Goal: Information Seeking & Learning: Learn about a topic

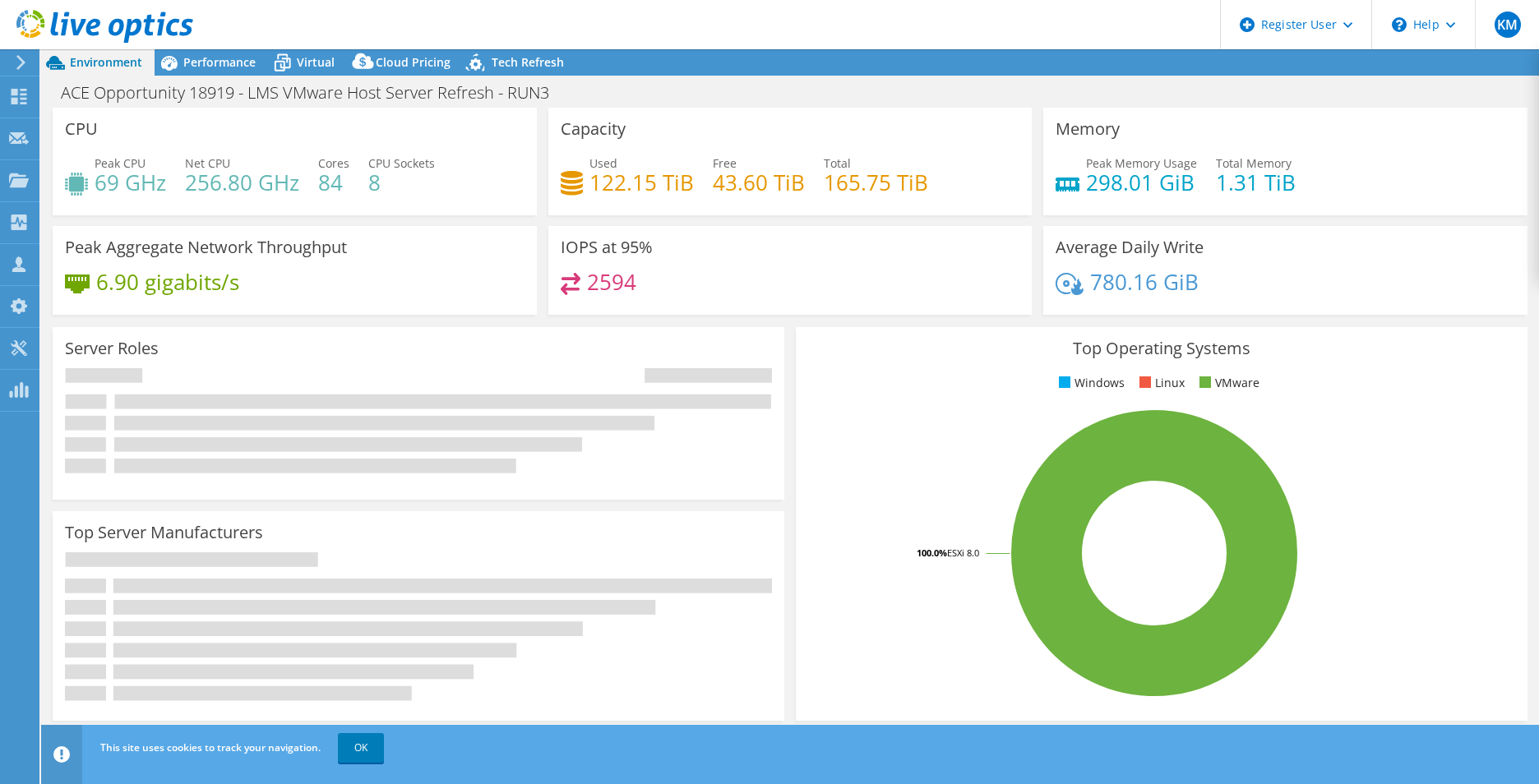
select select "USD"
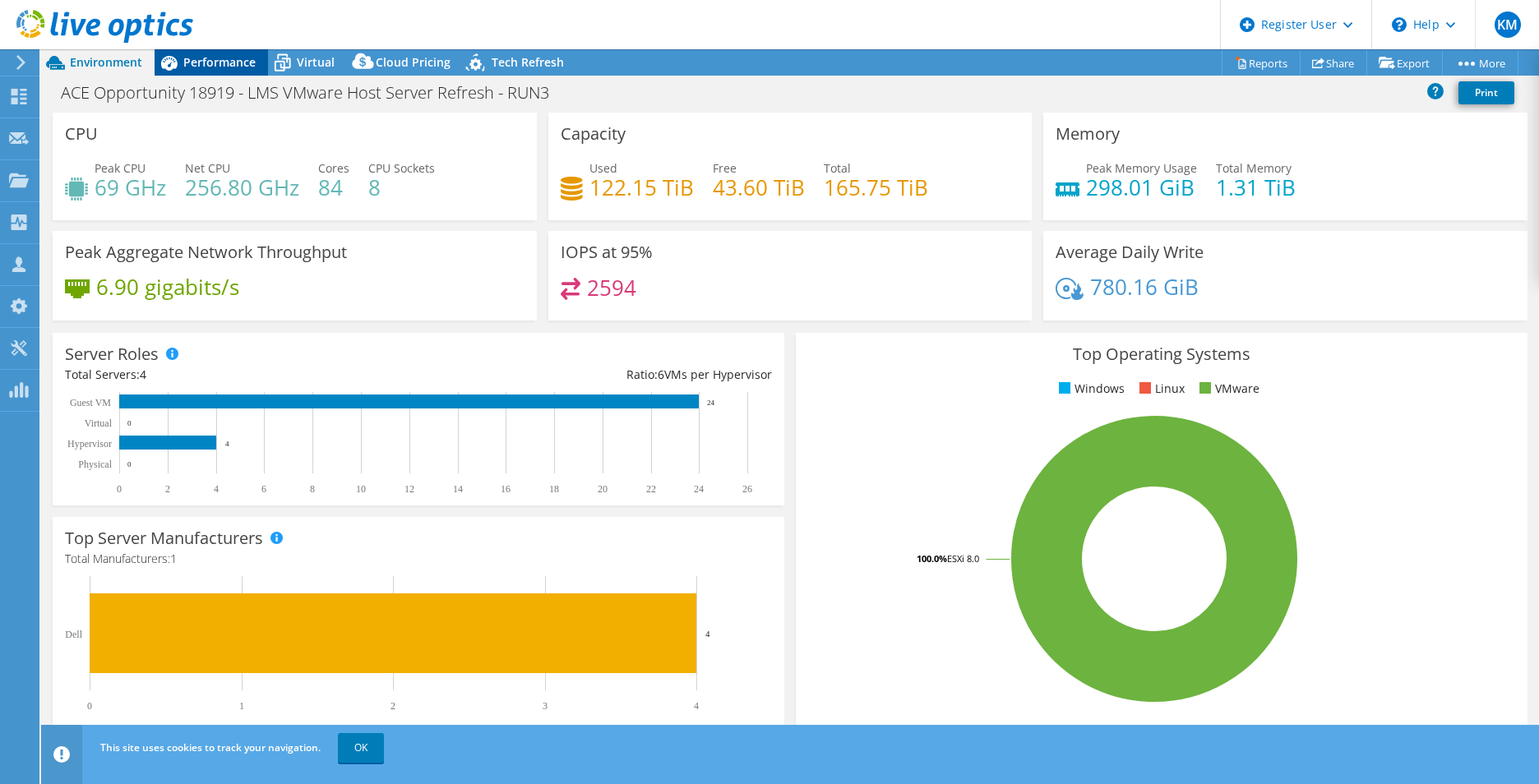
click at [212, 71] on div "Performance" at bounding box center [211, 62] width 113 height 27
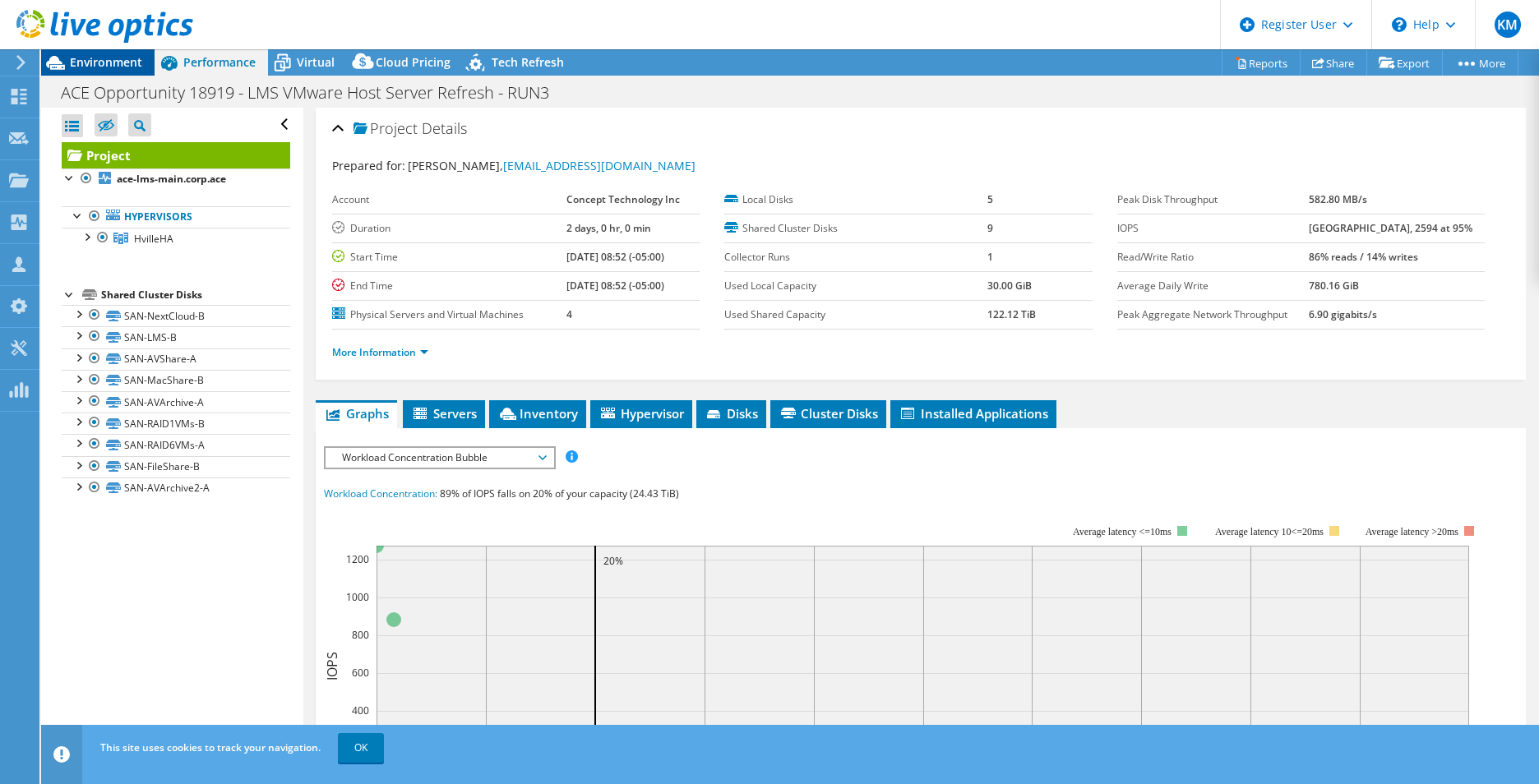
click at [125, 63] on span "Environment" at bounding box center [106, 62] width 72 height 15
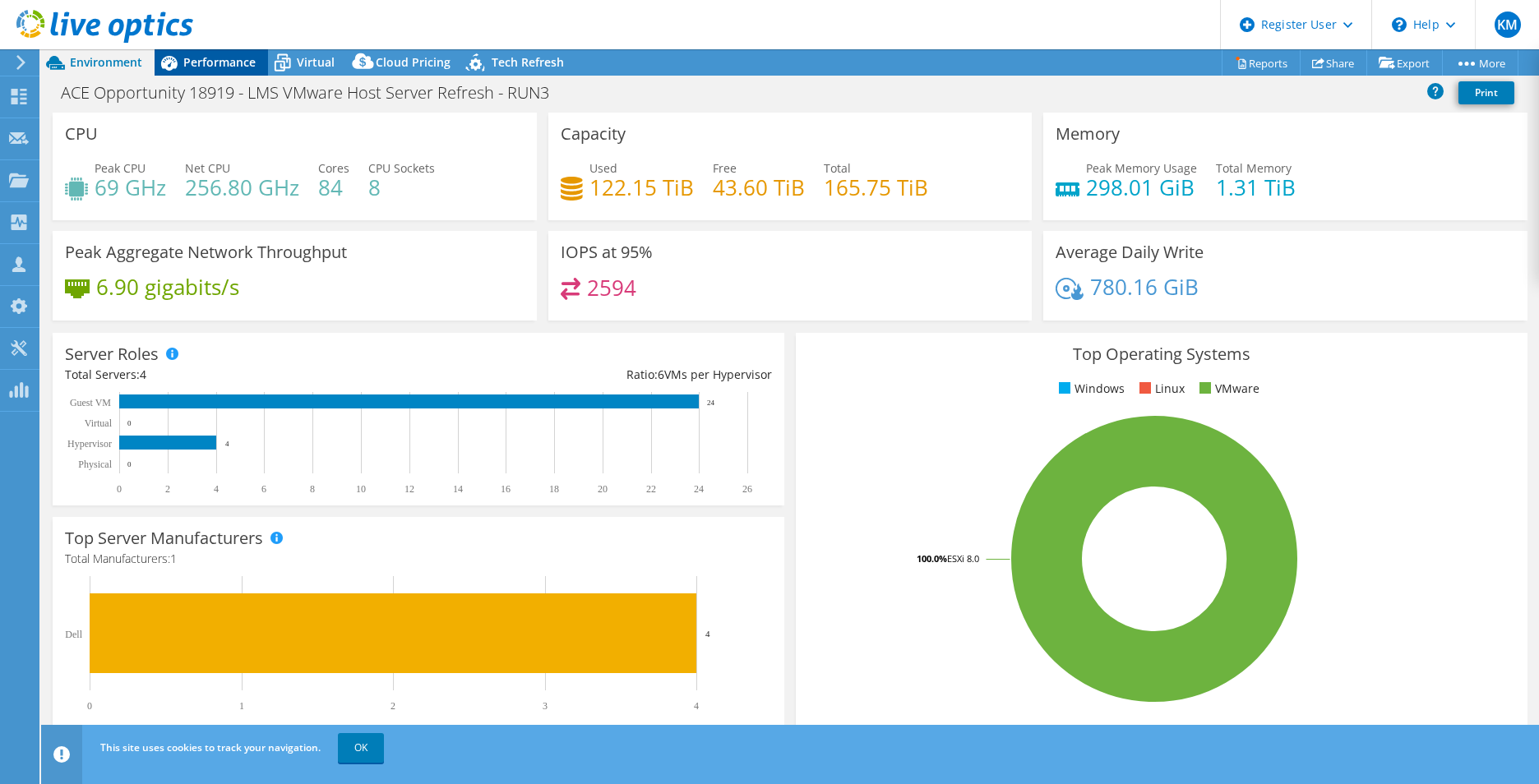
click at [220, 57] on span "Performance" at bounding box center [220, 62] width 72 height 15
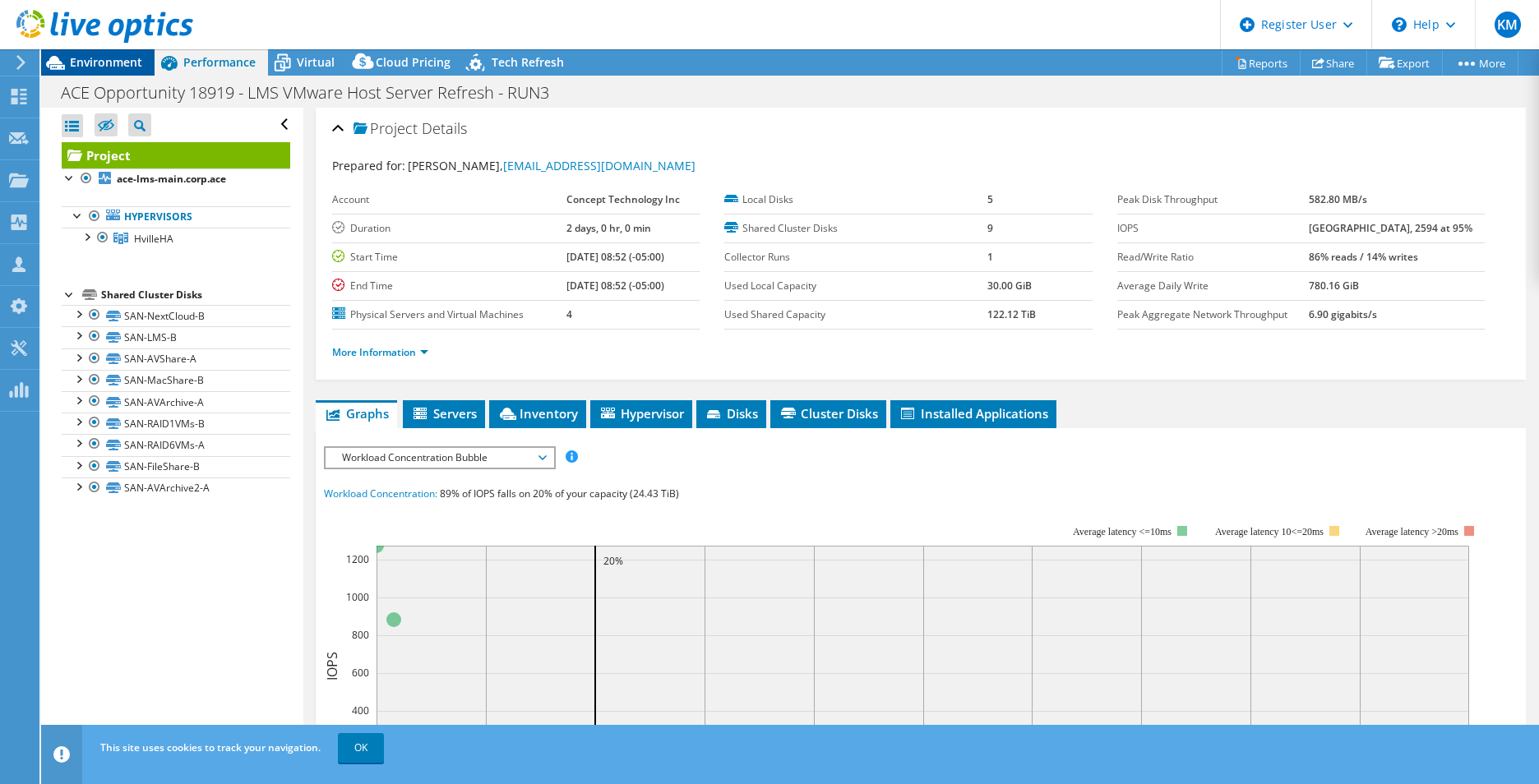
click at [102, 57] on span "Environment" at bounding box center [106, 62] width 72 height 15
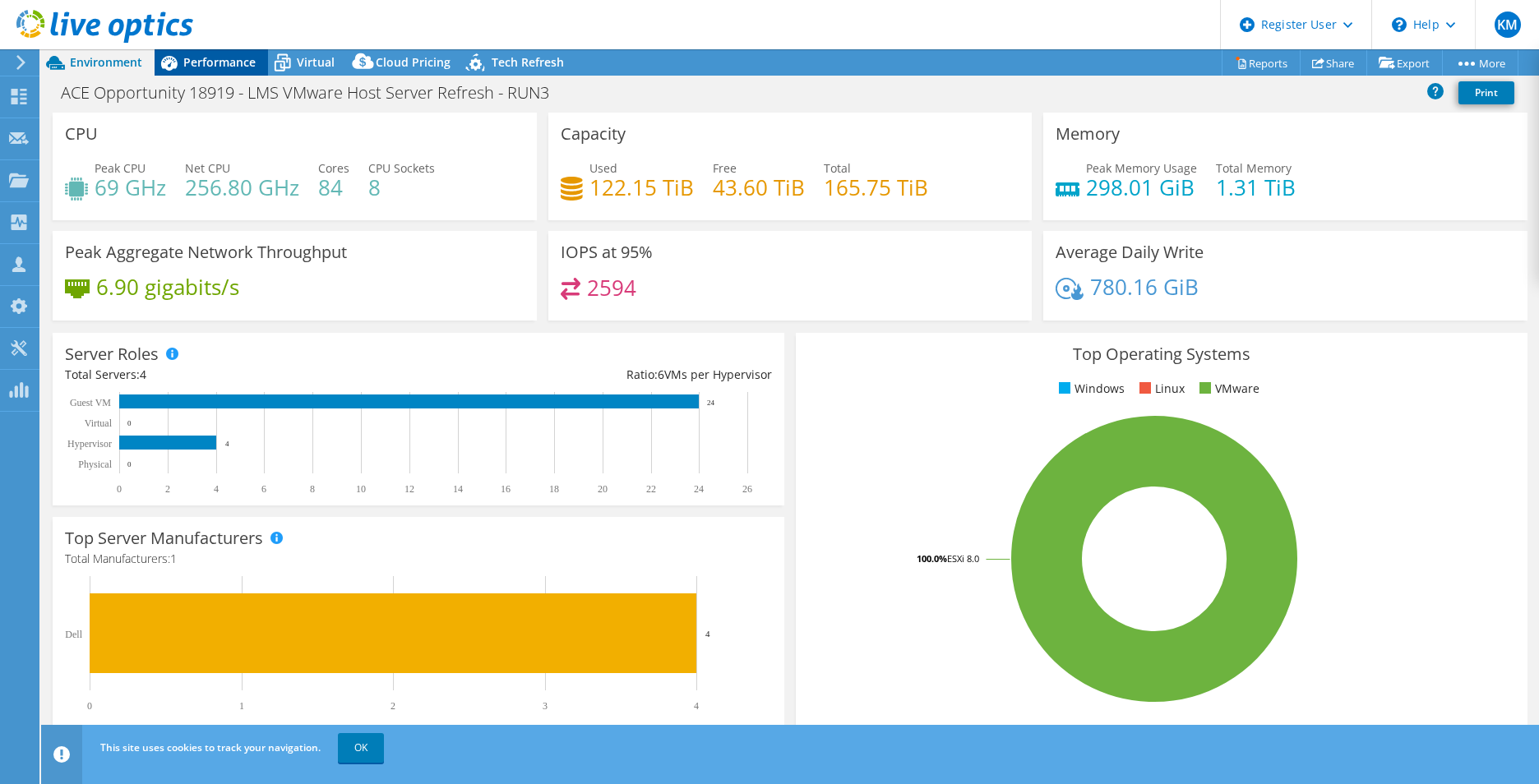
click at [219, 67] on span "Performance" at bounding box center [220, 62] width 72 height 15
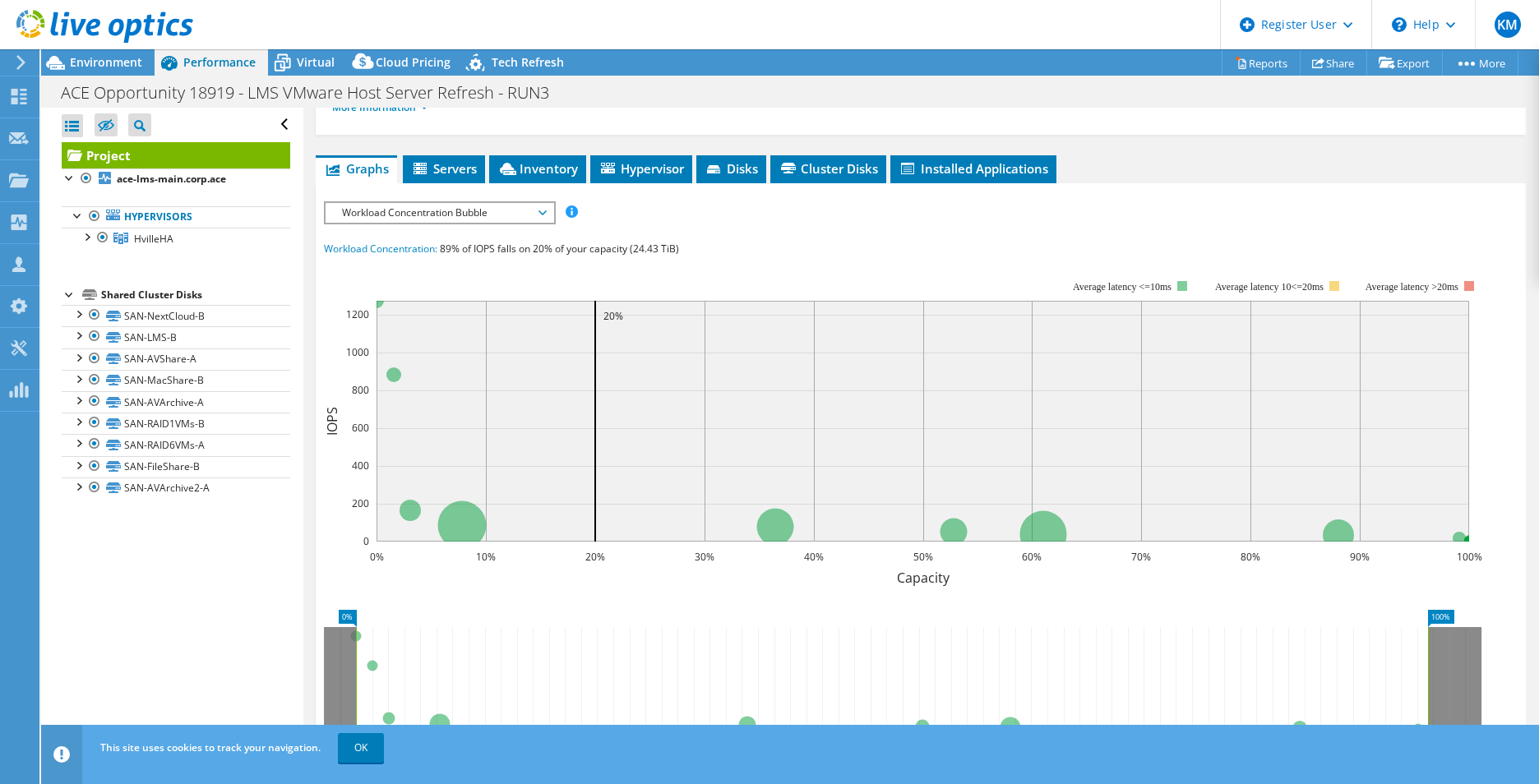
scroll to position [246, 0]
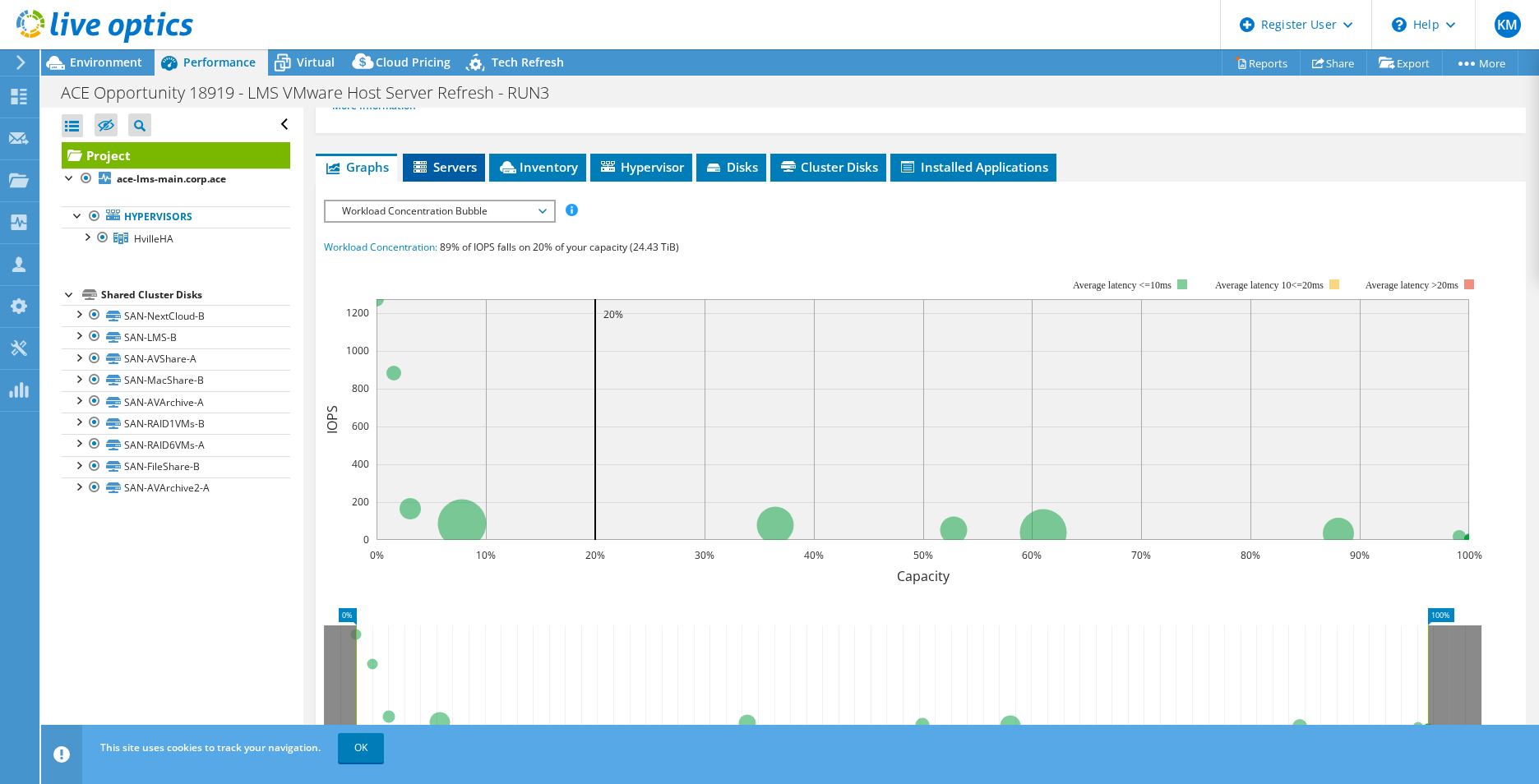
click at [448, 166] on span "Servers" at bounding box center [444, 166] width 66 height 16
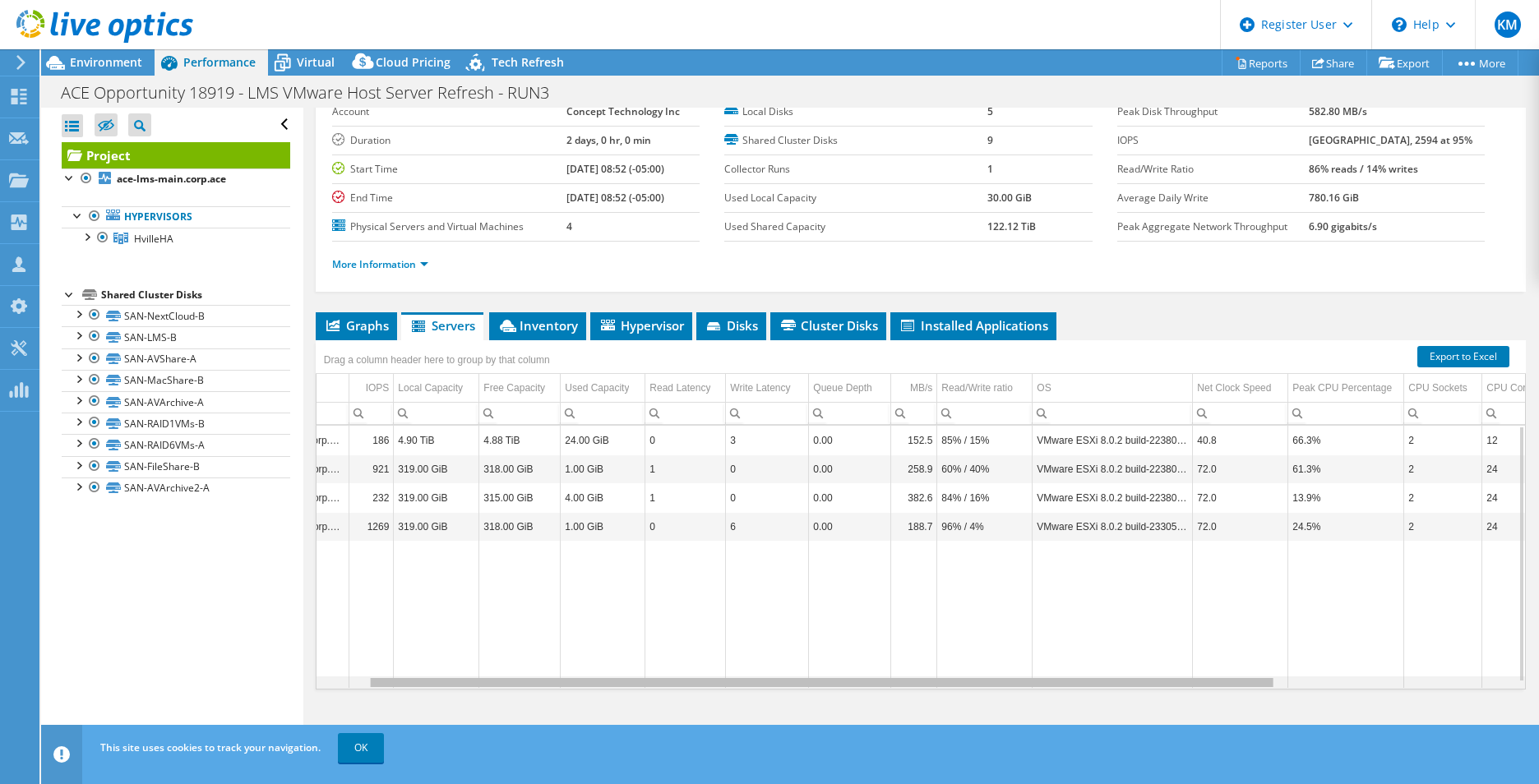
scroll to position [0, 0]
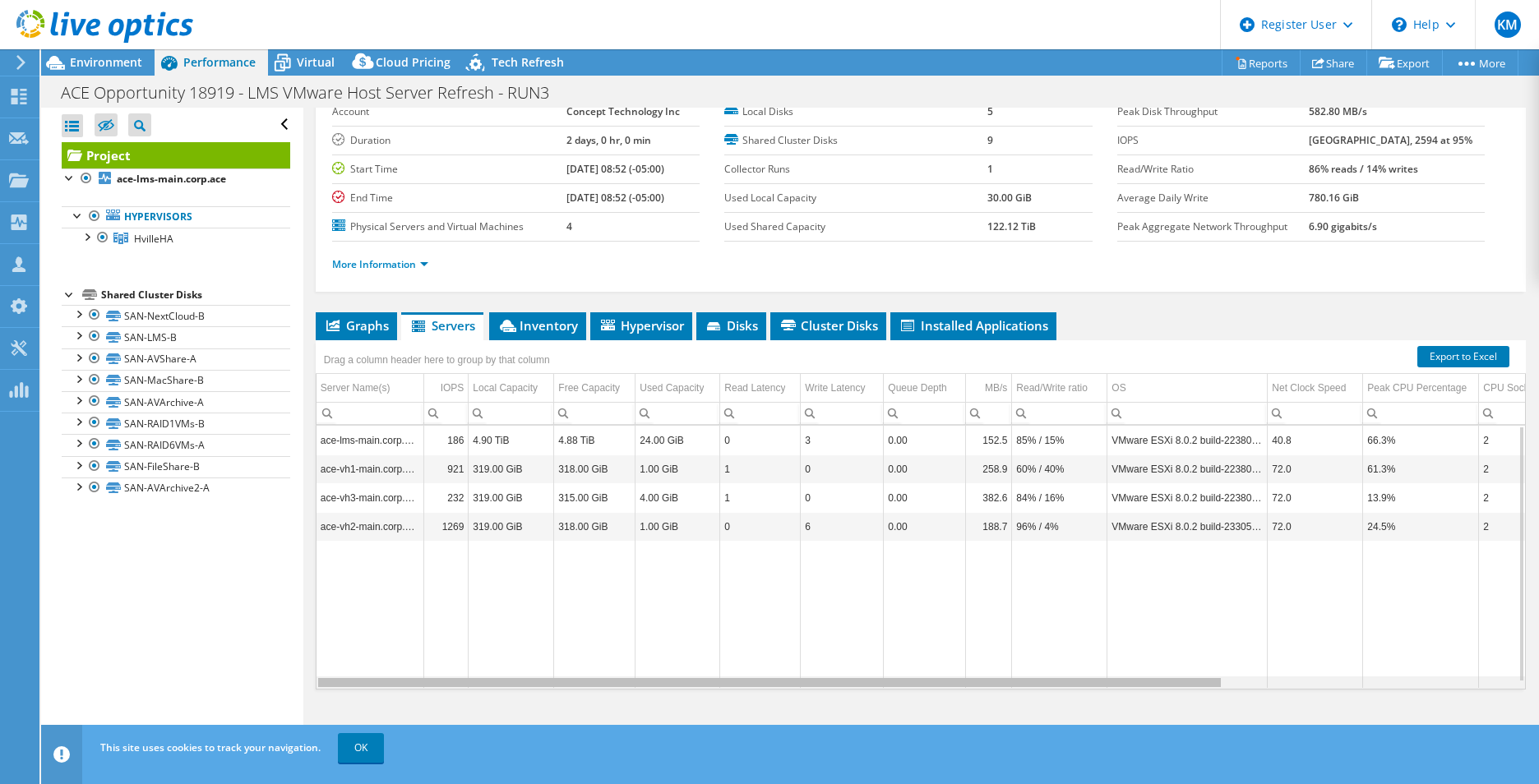
drag, startPoint x: 551, startPoint y: 683, endPoint x: 507, endPoint y: 654, distance: 52.7
click at [507, 654] on body "KM Dell User [PERSON_NAME] [EMAIL_ADDRESS][PERSON_NAME][DOMAIN_NAME] Dell My Pr…" at bounding box center [770, 392] width 1539 height 784
drag, startPoint x: 617, startPoint y: 684, endPoint x: 493, endPoint y: 677, distance: 124.2
click at [494, 678] on body "KM Dell User [PERSON_NAME] [EMAIL_ADDRESS][PERSON_NAME][DOMAIN_NAME] Dell My Pr…" at bounding box center [770, 392] width 1539 height 784
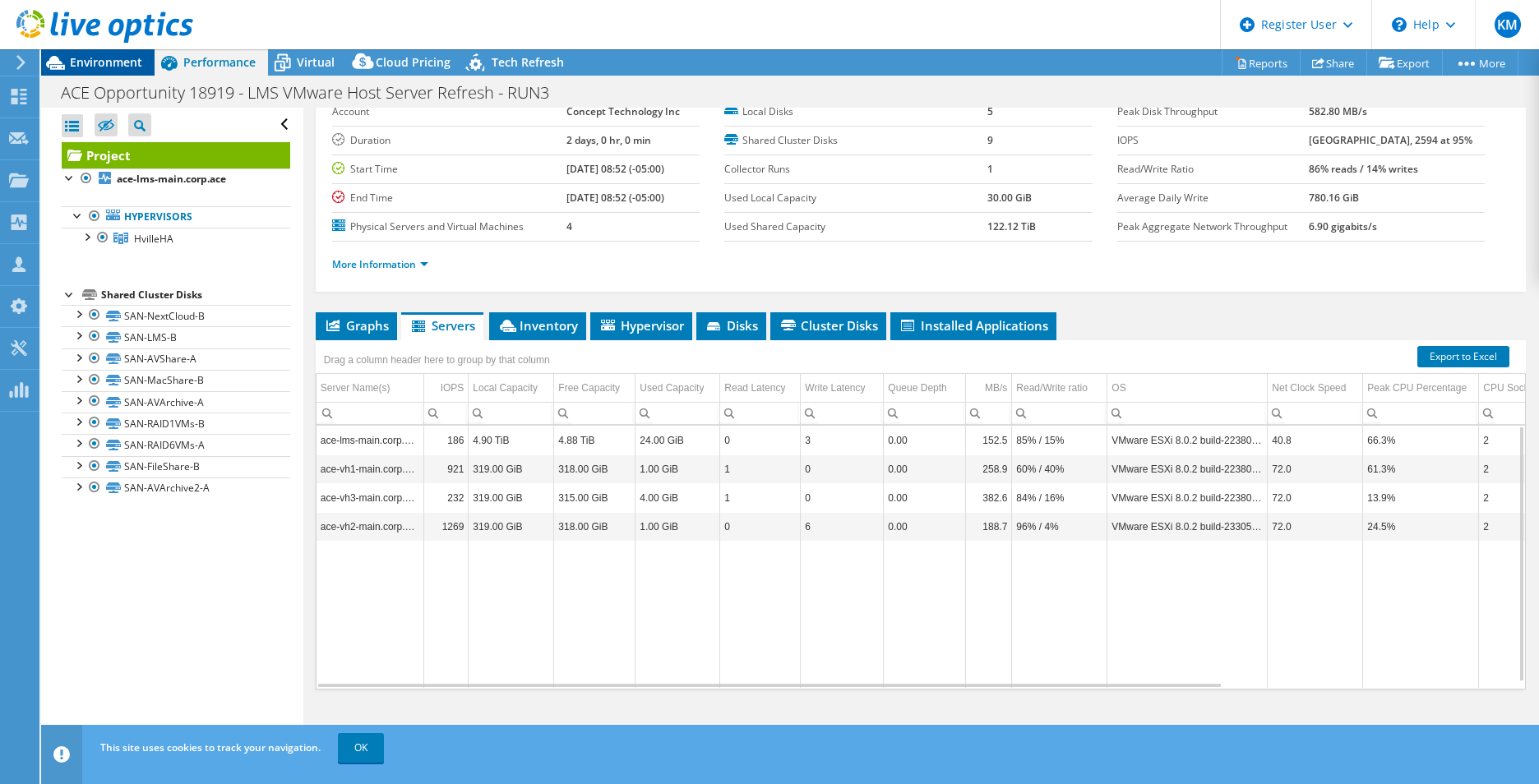
click at [145, 61] on div "Environment" at bounding box center [98, 62] width 113 height 27
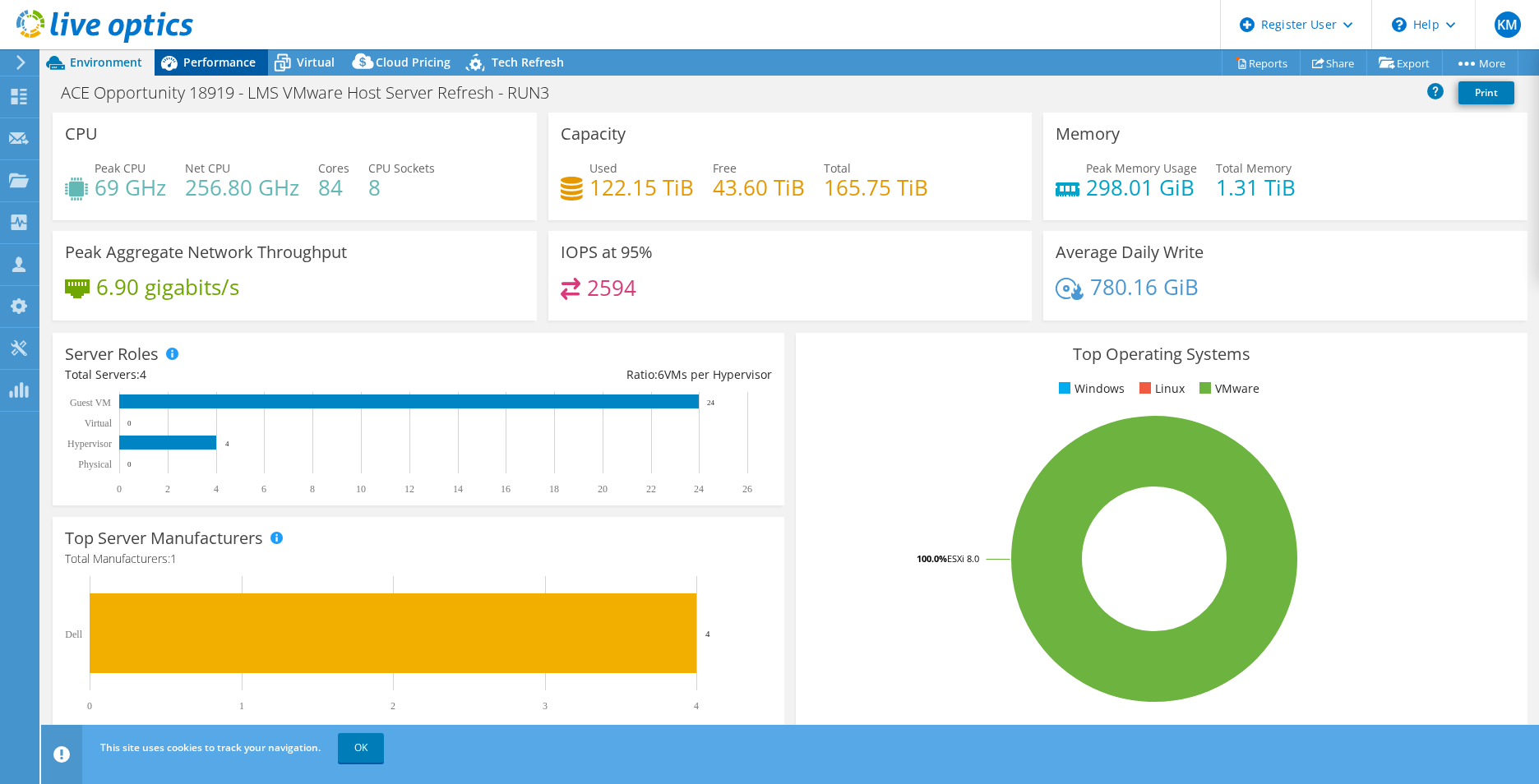
click at [203, 75] on div "Performance" at bounding box center [211, 62] width 113 height 27
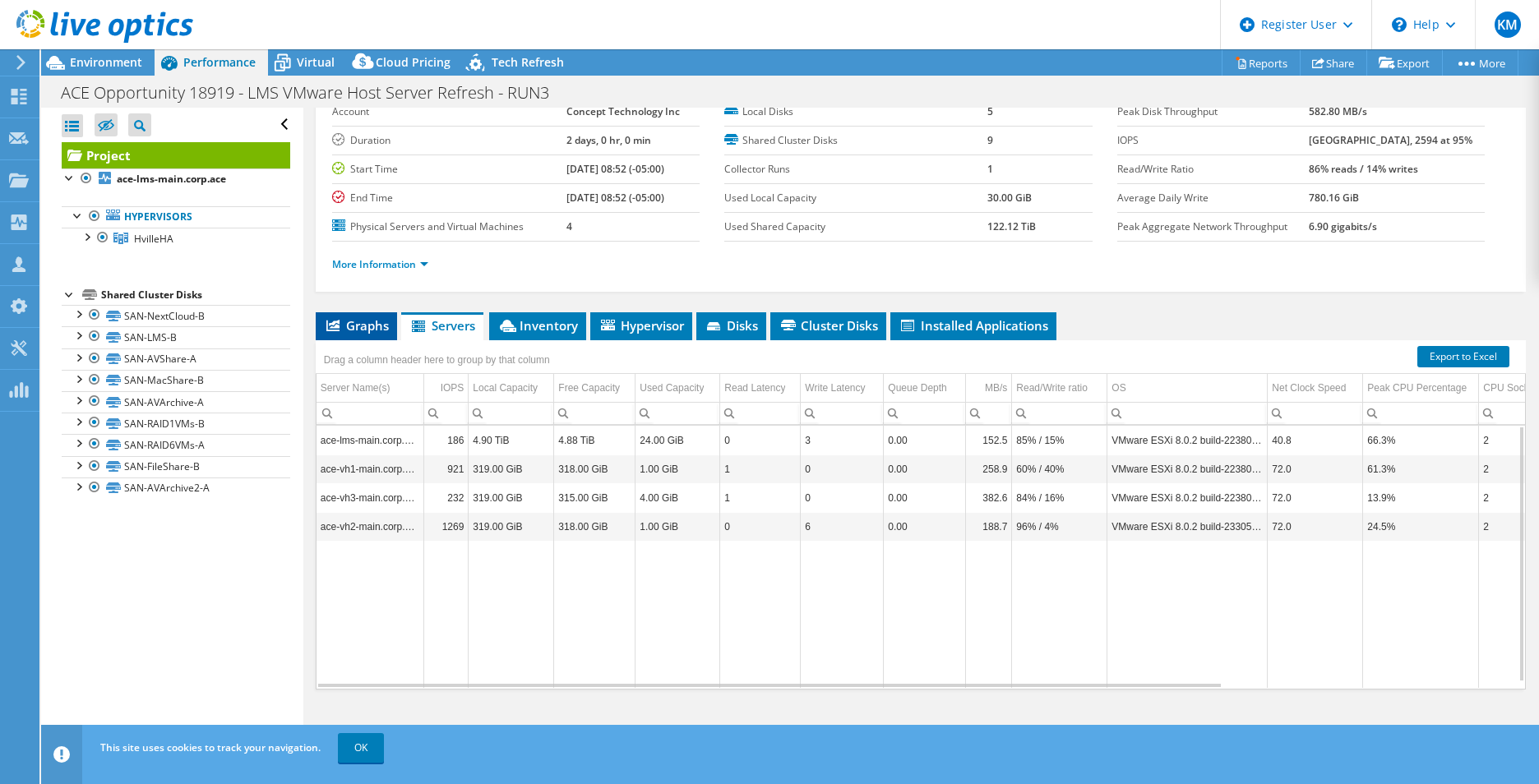
click at [347, 329] on span "Graphs" at bounding box center [356, 325] width 65 height 16
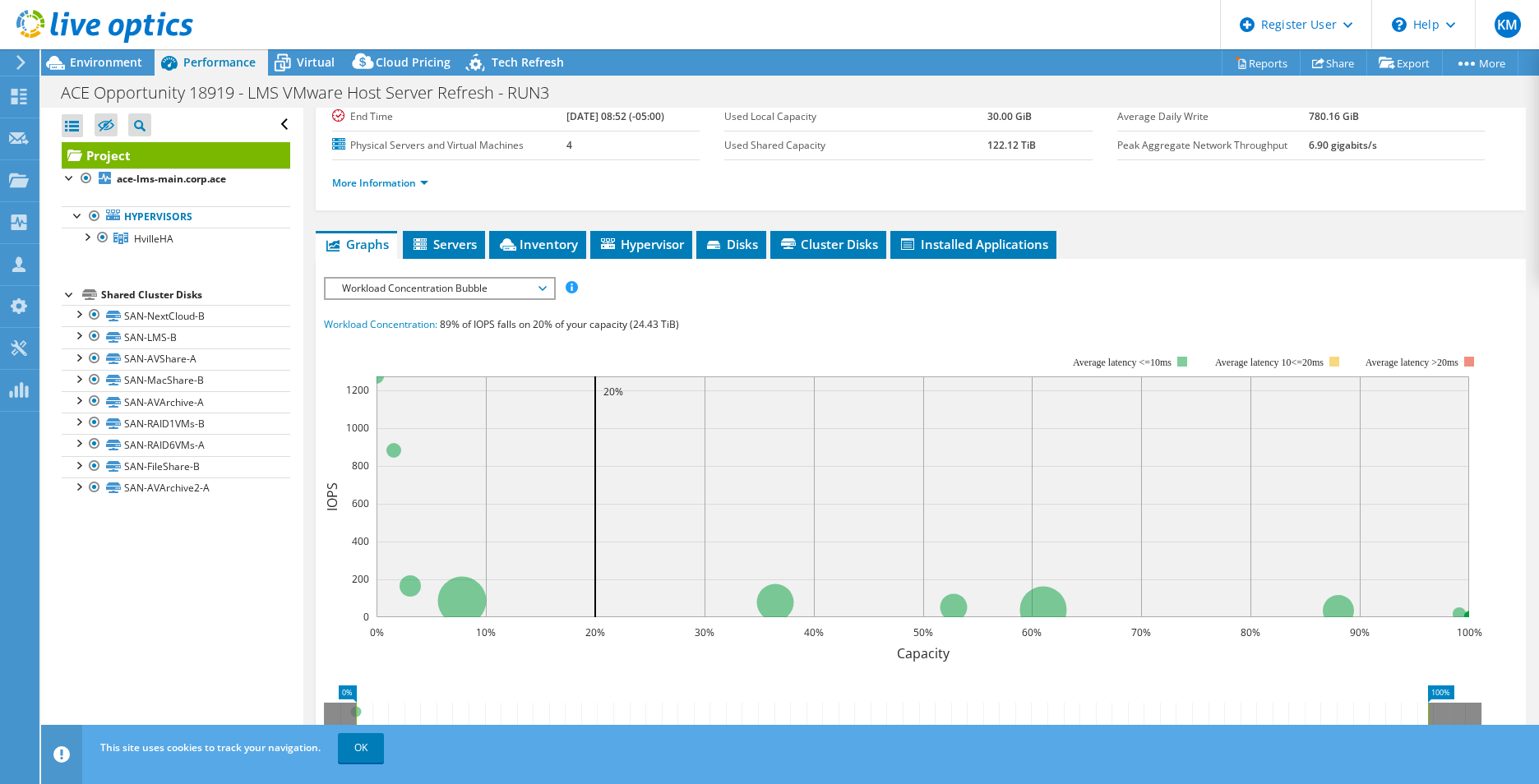
click at [475, 291] on span "Workload Concentration Bubble" at bounding box center [439, 288] width 211 height 20
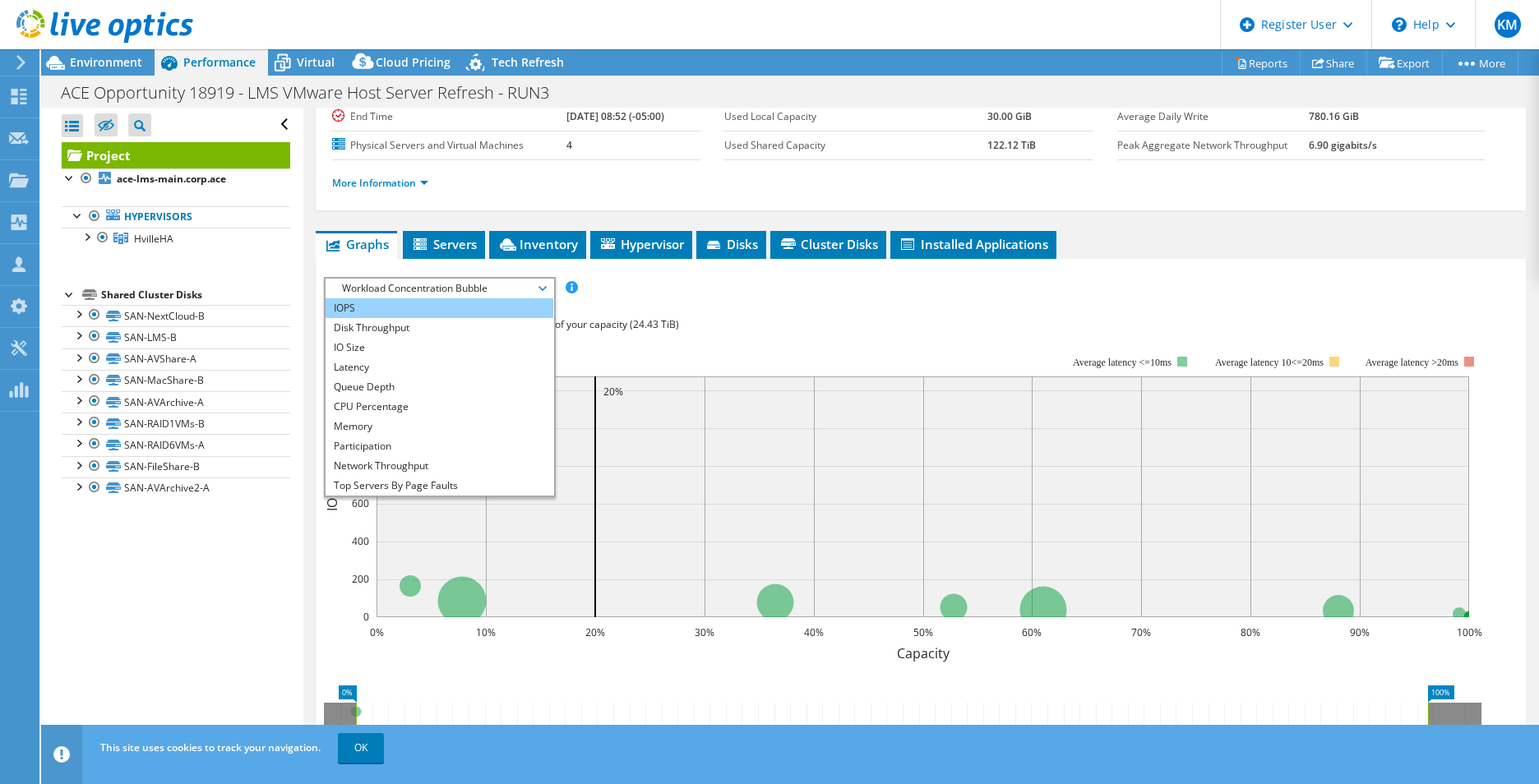
click at [383, 310] on li "IOPS" at bounding box center [438, 308] width 227 height 20
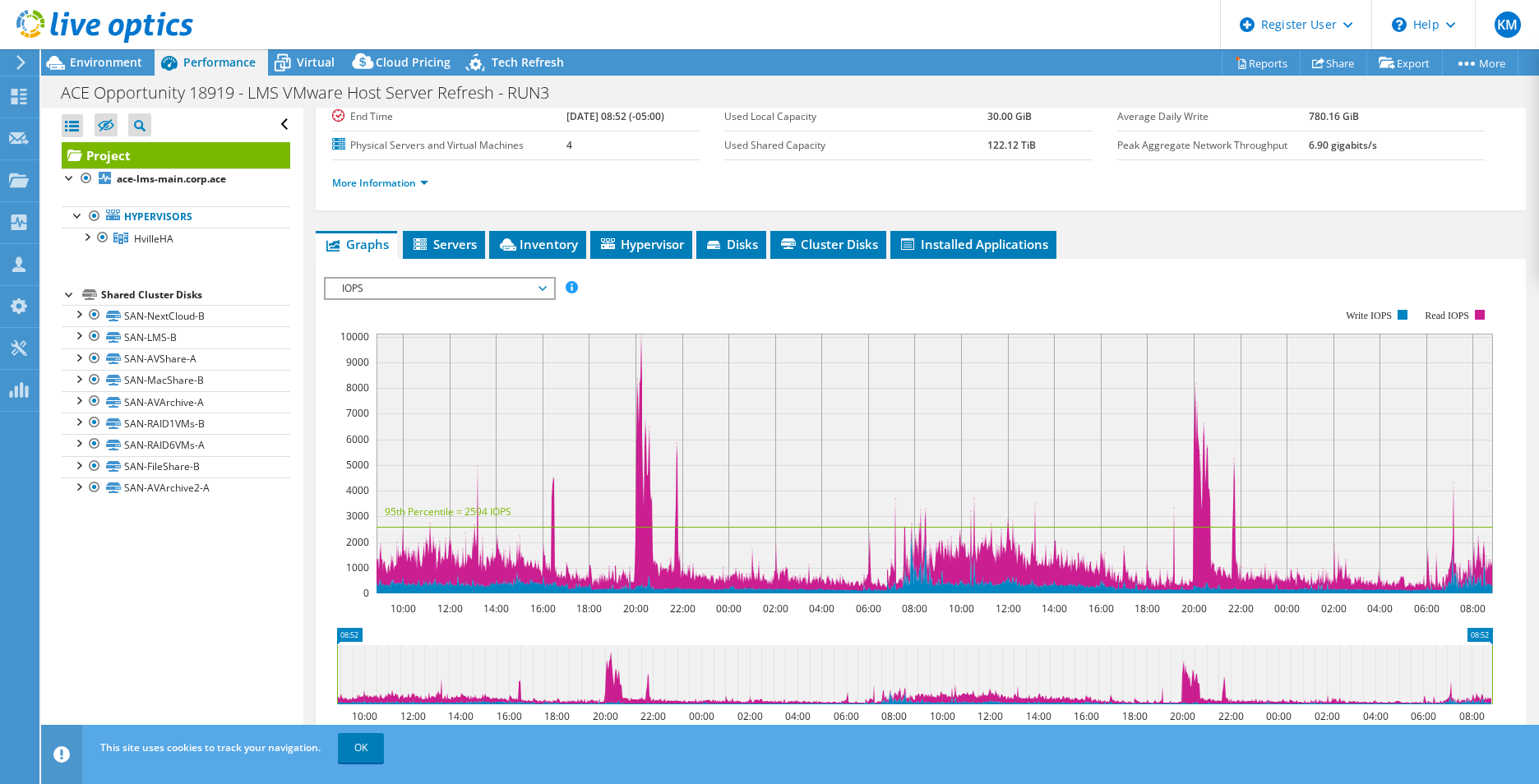
click at [541, 285] on span "IOPS" at bounding box center [439, 288] width 211 height 20
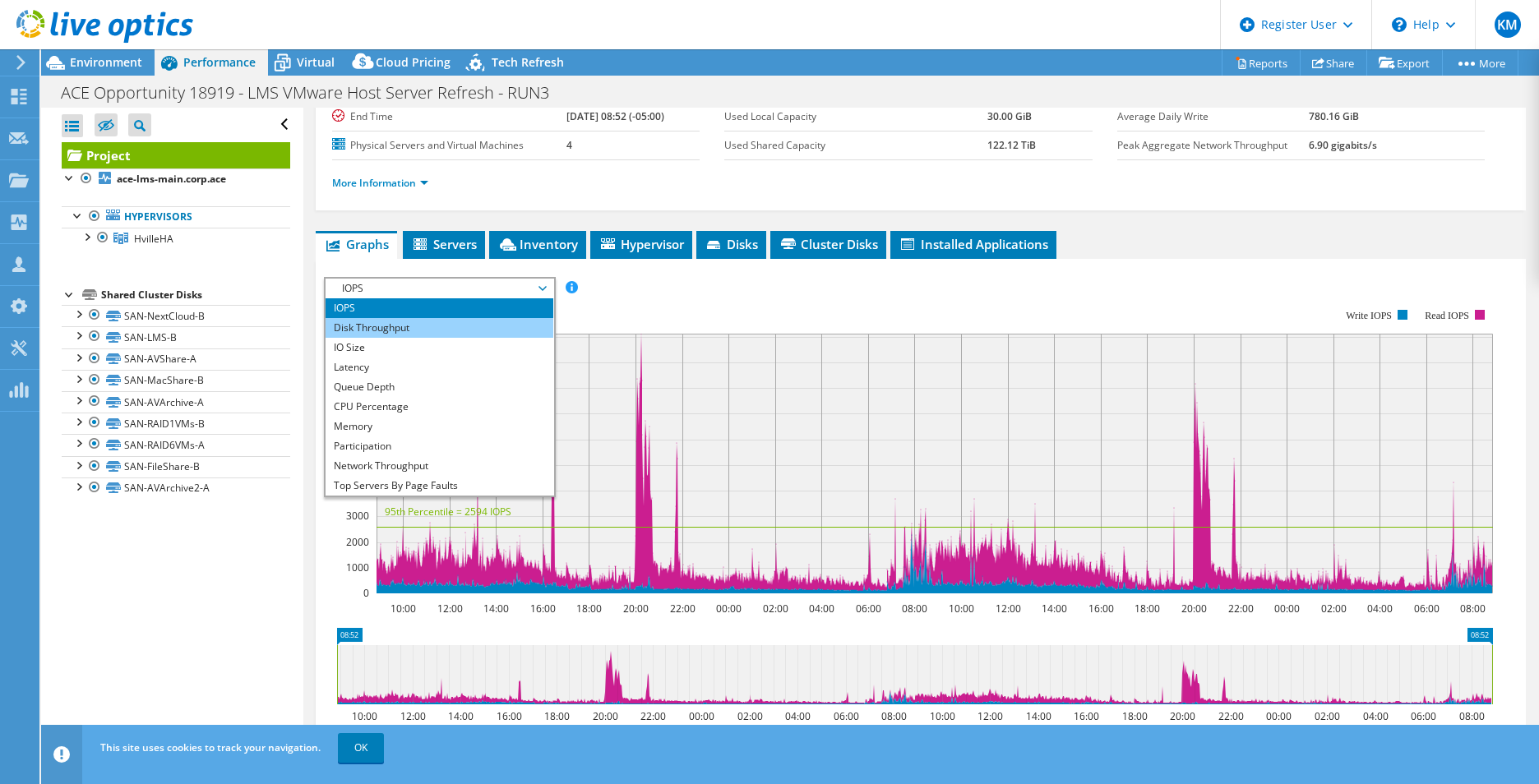
click at [435, 331] on li "Disk Throughput" at bounding box center [438, 328] width 227 height 20
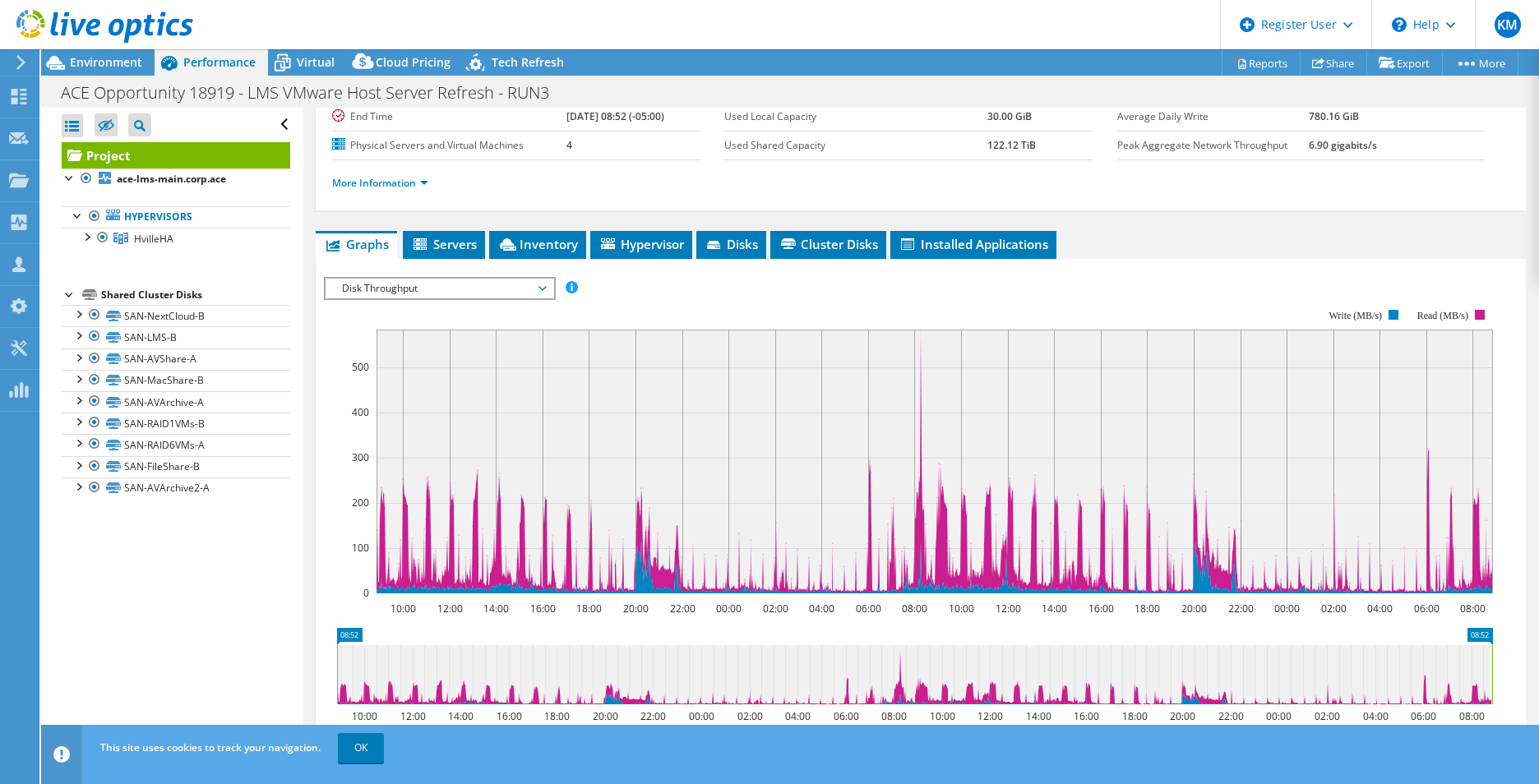
click at [452, 279] on span "Disk Throughput" at bounding box center [439, 288] width 211 height 20
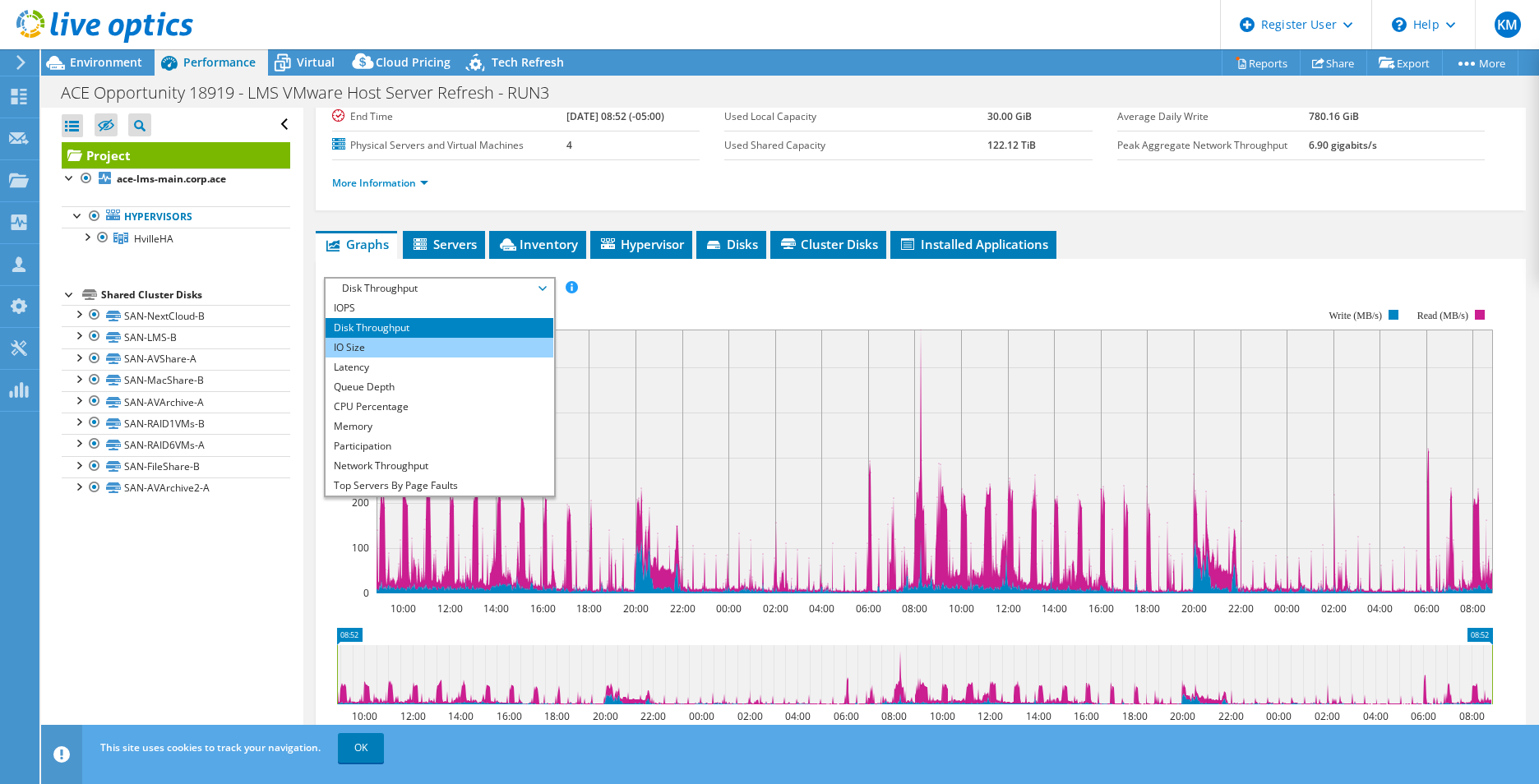
click at [399, 343] on li "IO Size" at bounding box center [438, 347] width 227 height 20
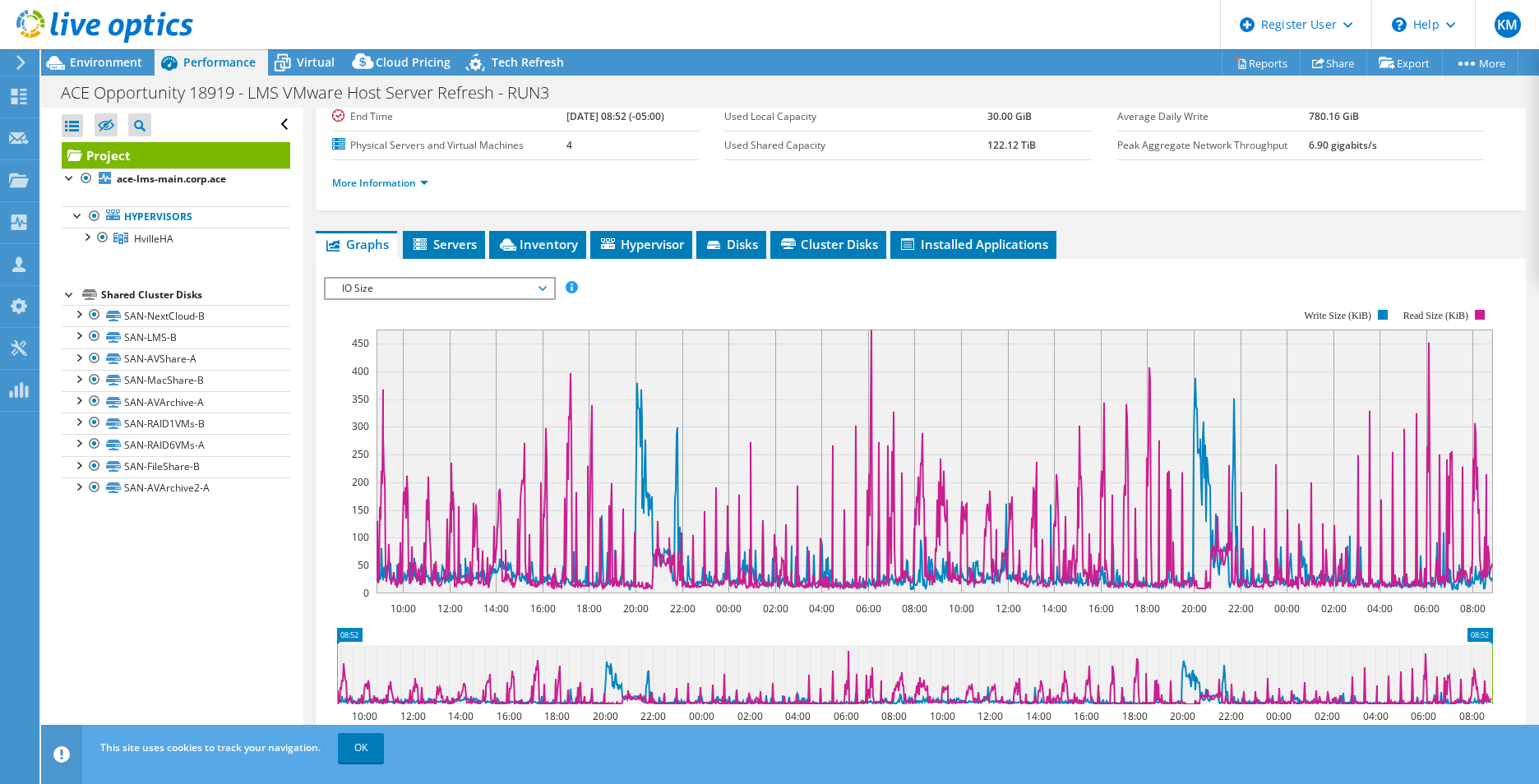
click at [431, 291] on span "IO Size" at bounding box center [439, 288] width 211 height 20
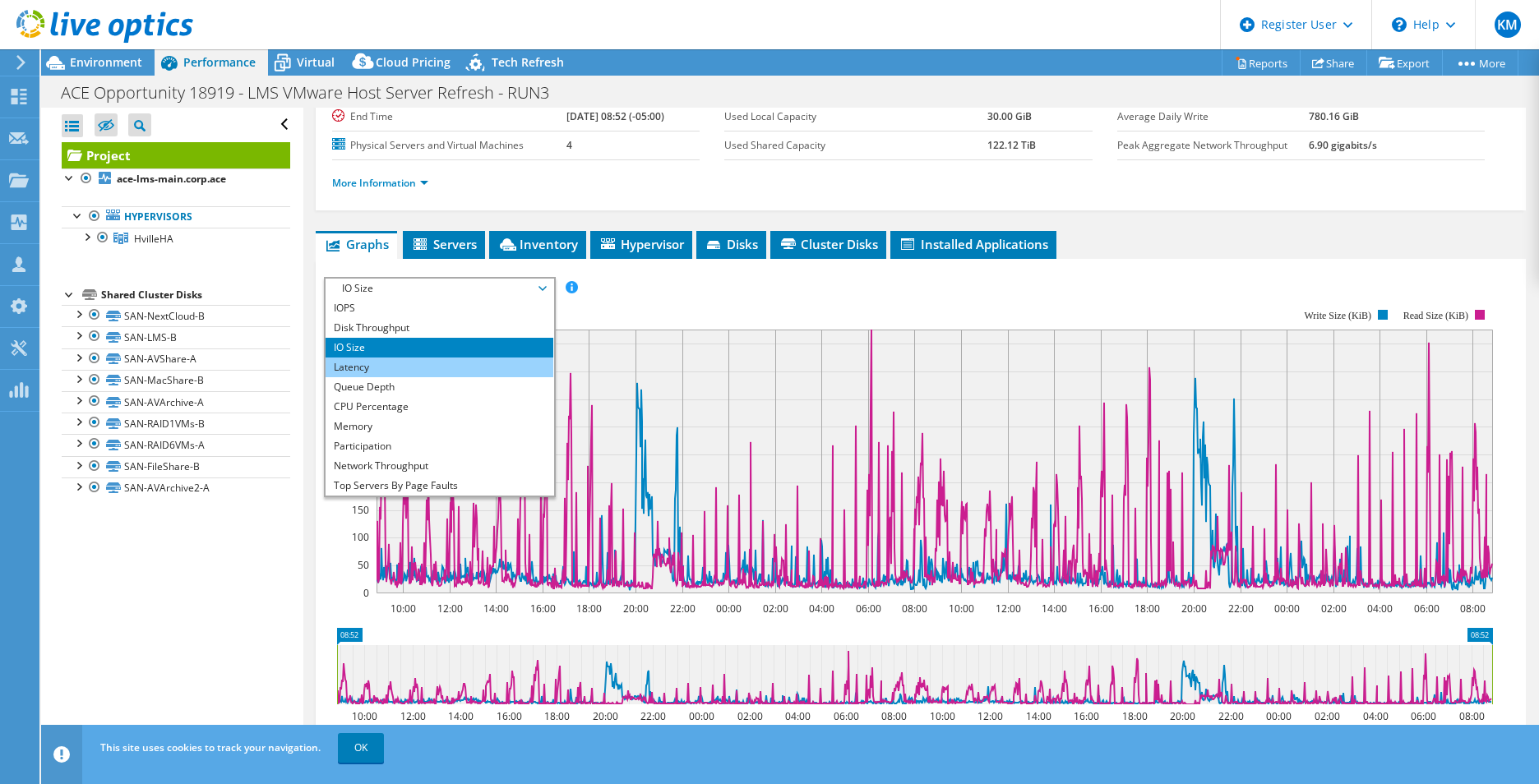
click at [390, 370] on li "Latency" at bounding box center [438, 367] width 227 height 20
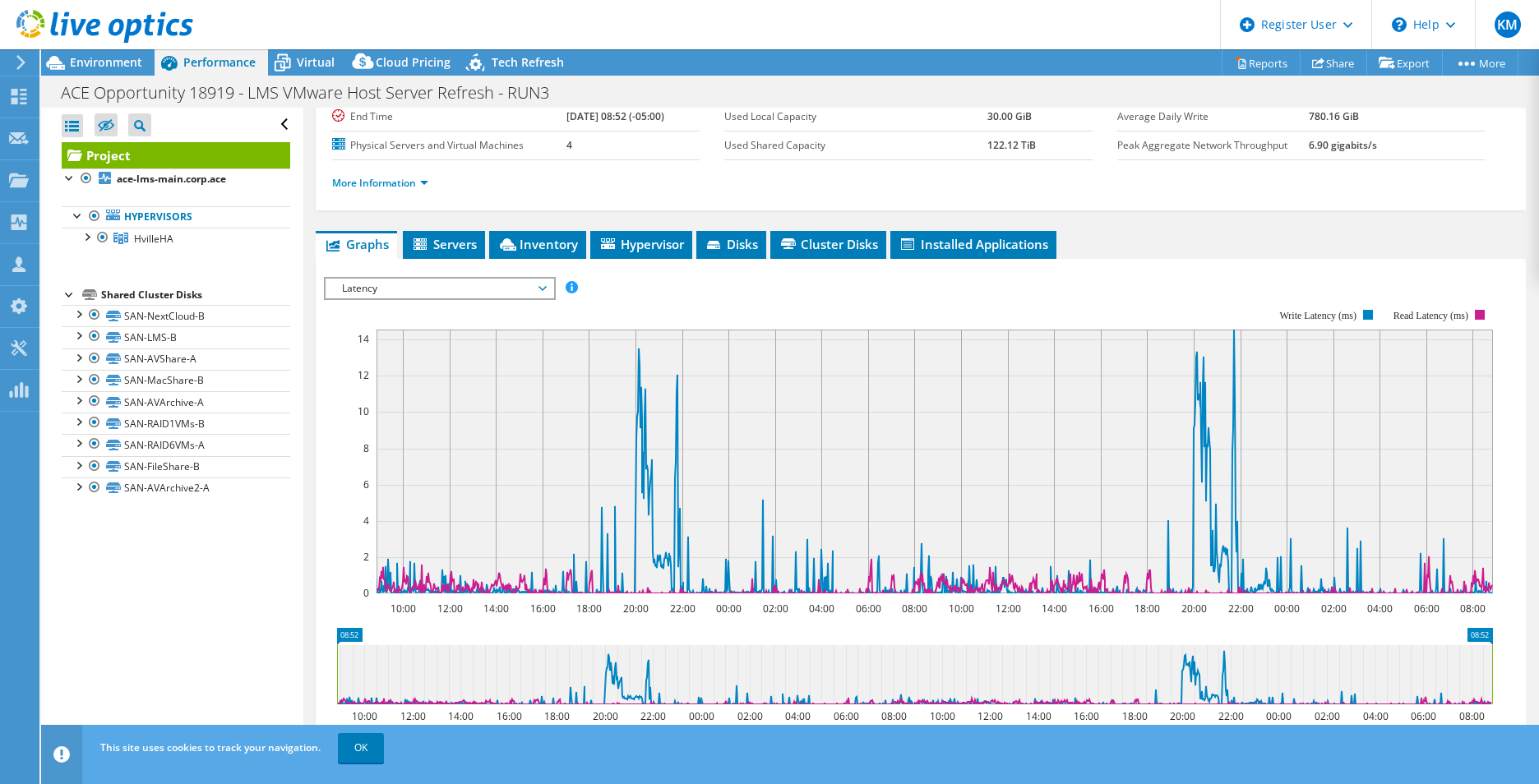
click at [449, 292] on span "Latency" at bounding box center [439, 288] width 211 height 20
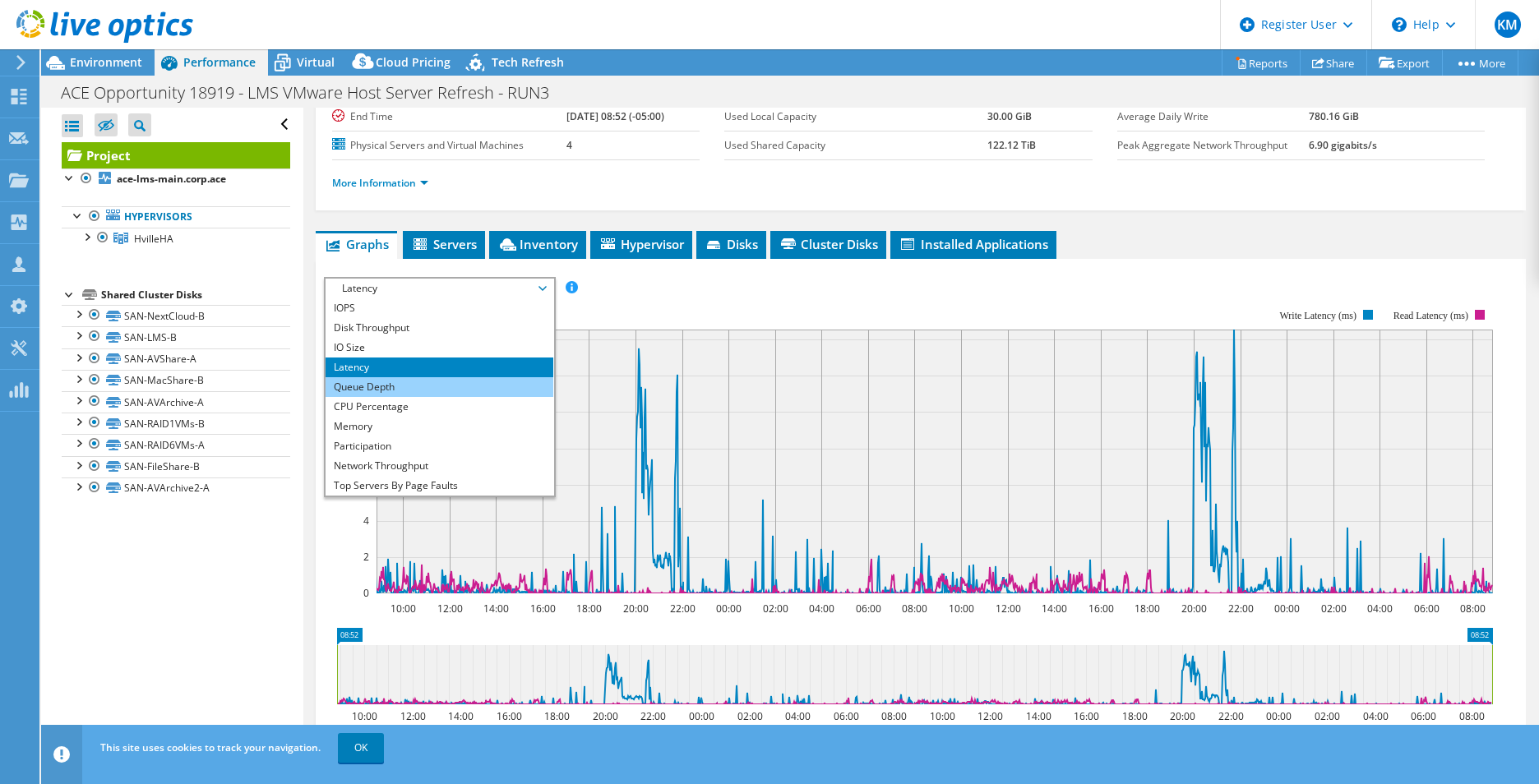
click at [401, 385] on li "Queue Depth" at bounding box center [438, 387] width 227 height 20
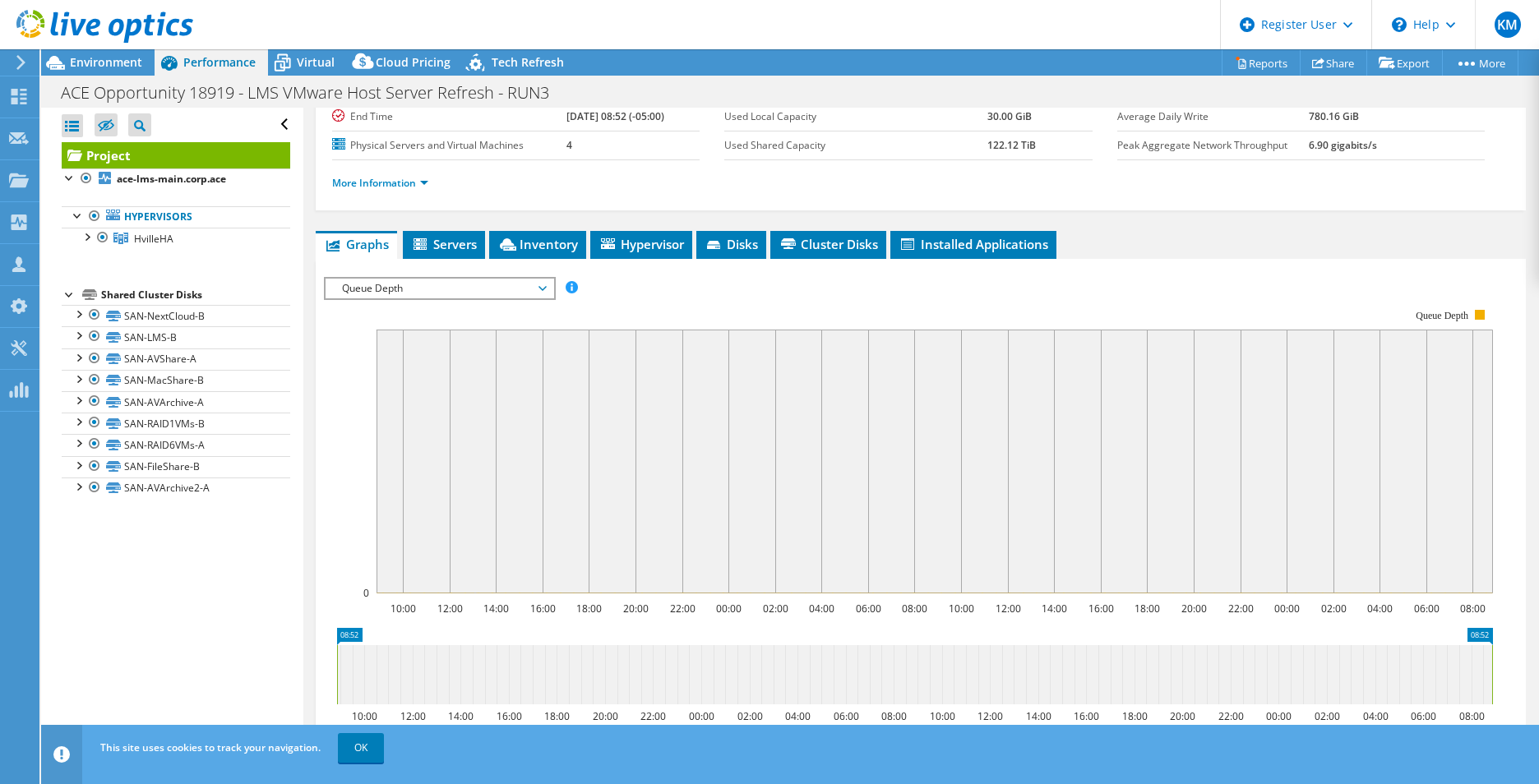
click at [451, 283] on span "Queue Depth" at bounding box center [439, 288] width 211 height 20
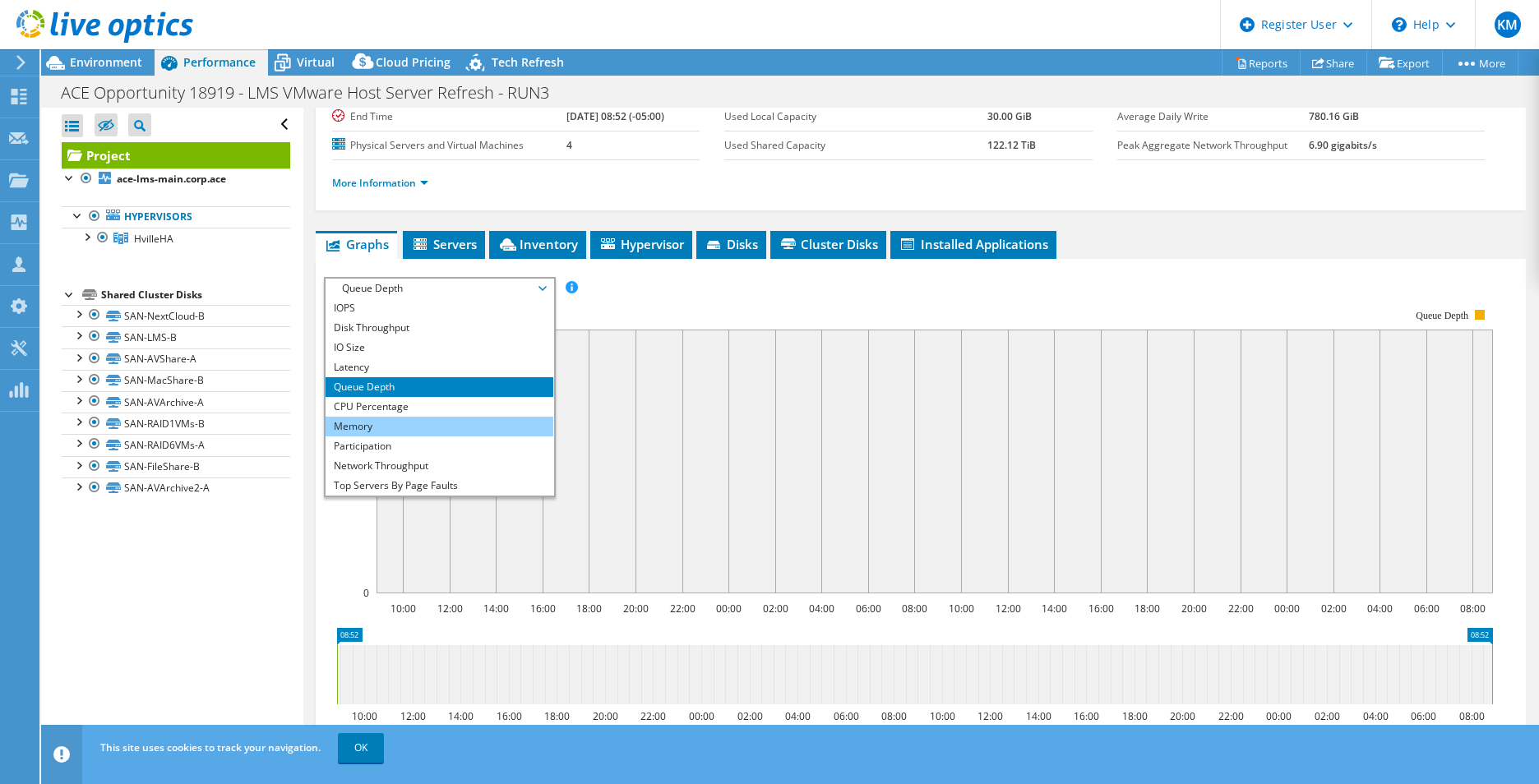
click at [392, 419] on li "Memory" at bounding box center [438, 426] width 227 height 20
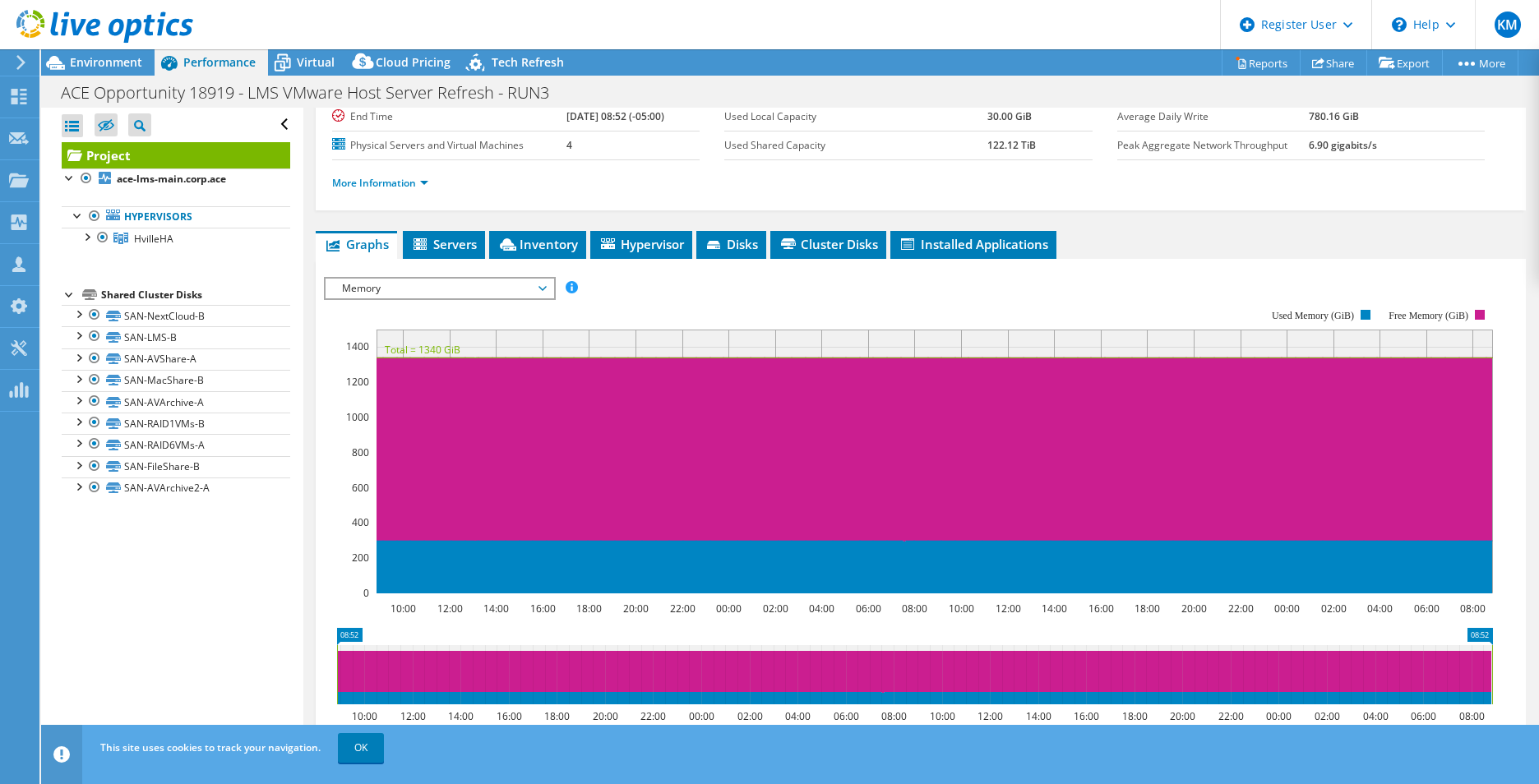
click at [405, 286] on span "Memory" at bounding box center [439, 288] width 211 height 20
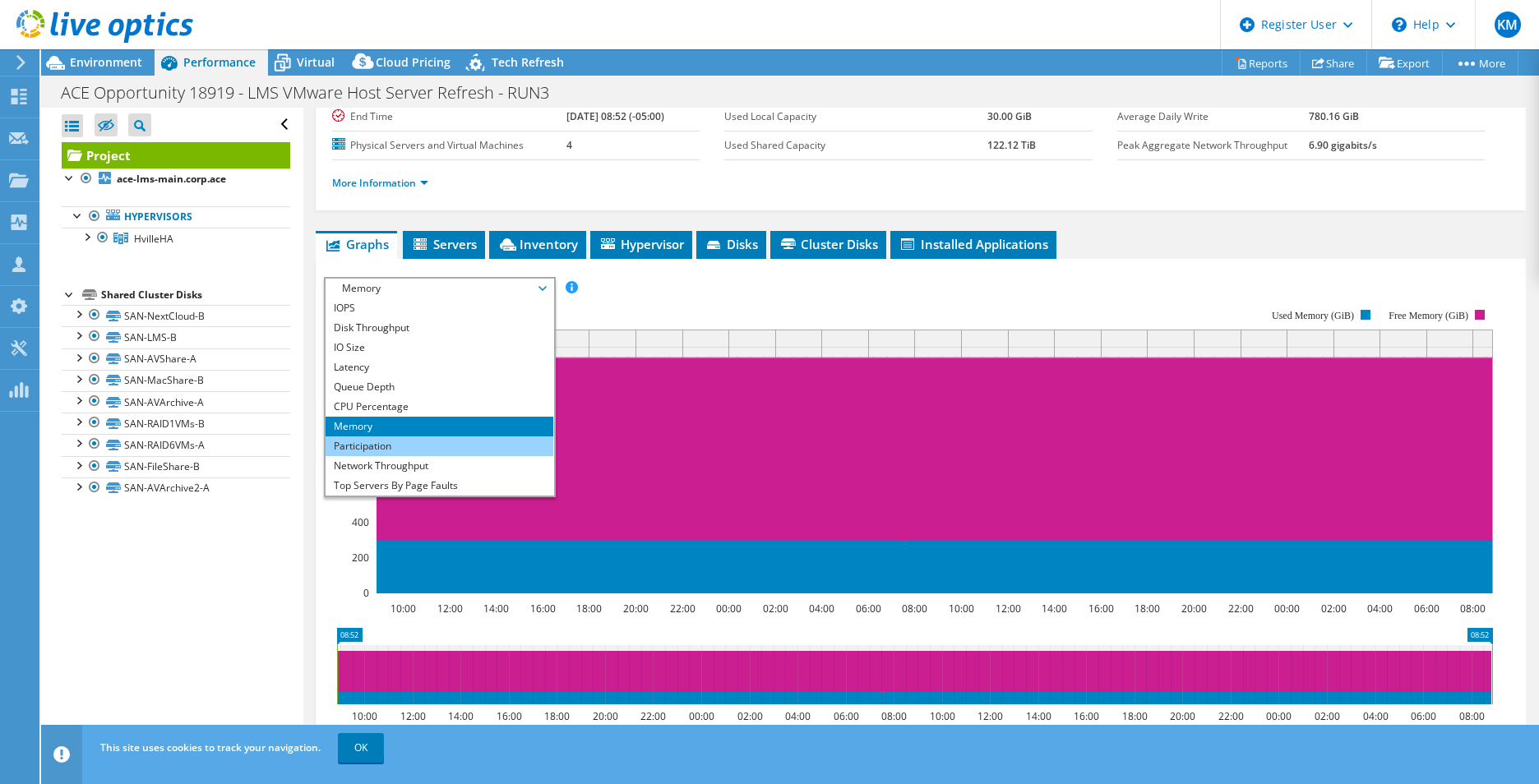
click at [383, 446] on li "Participation" at bounding box center [438, 446] width 227 height 20
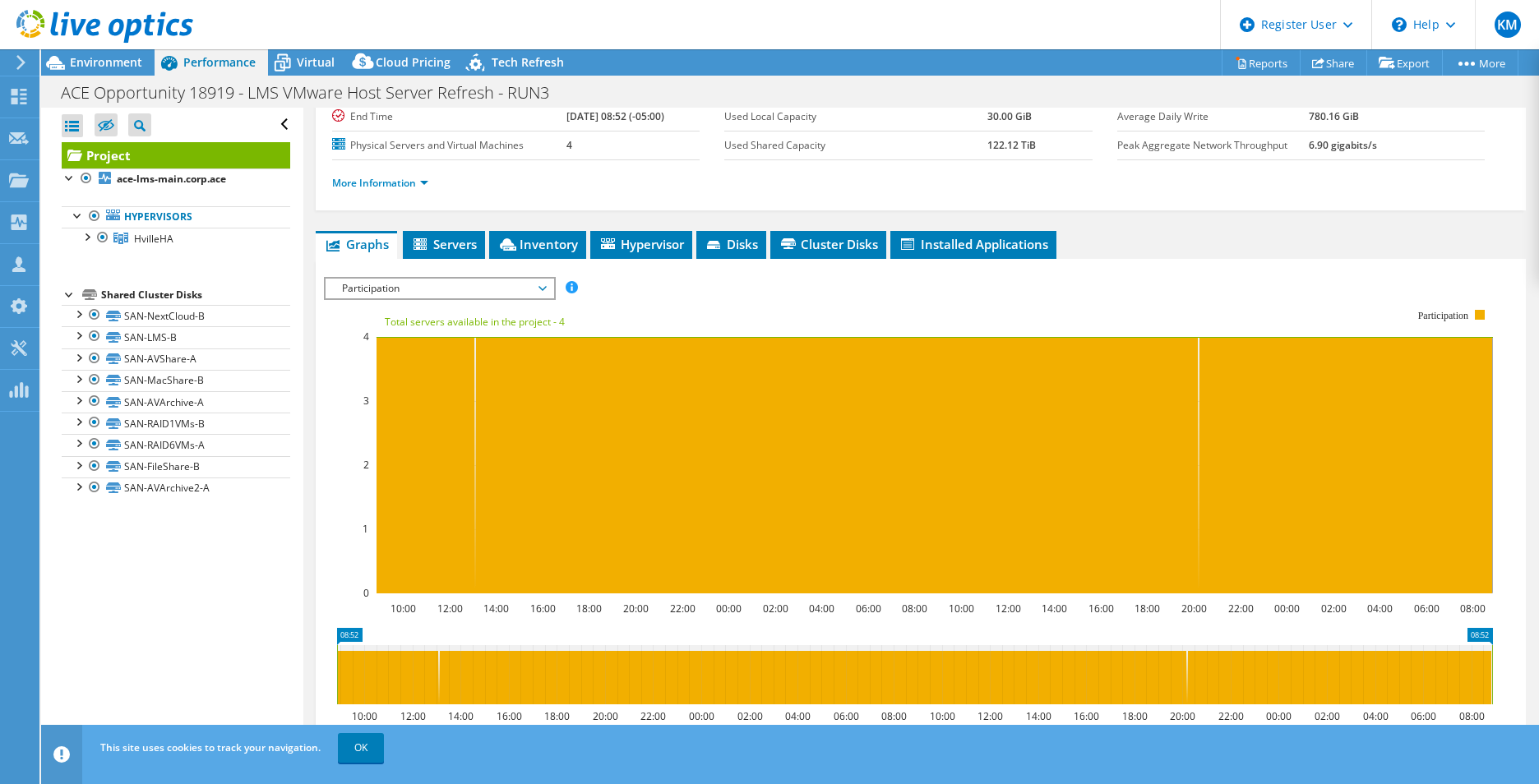
click at [394, 307] on rect at bounding box center [908, 450] width 1168 height 329
click at [405, 298] on span "Participation" at bounding box center [439, 288] width 211 height 20
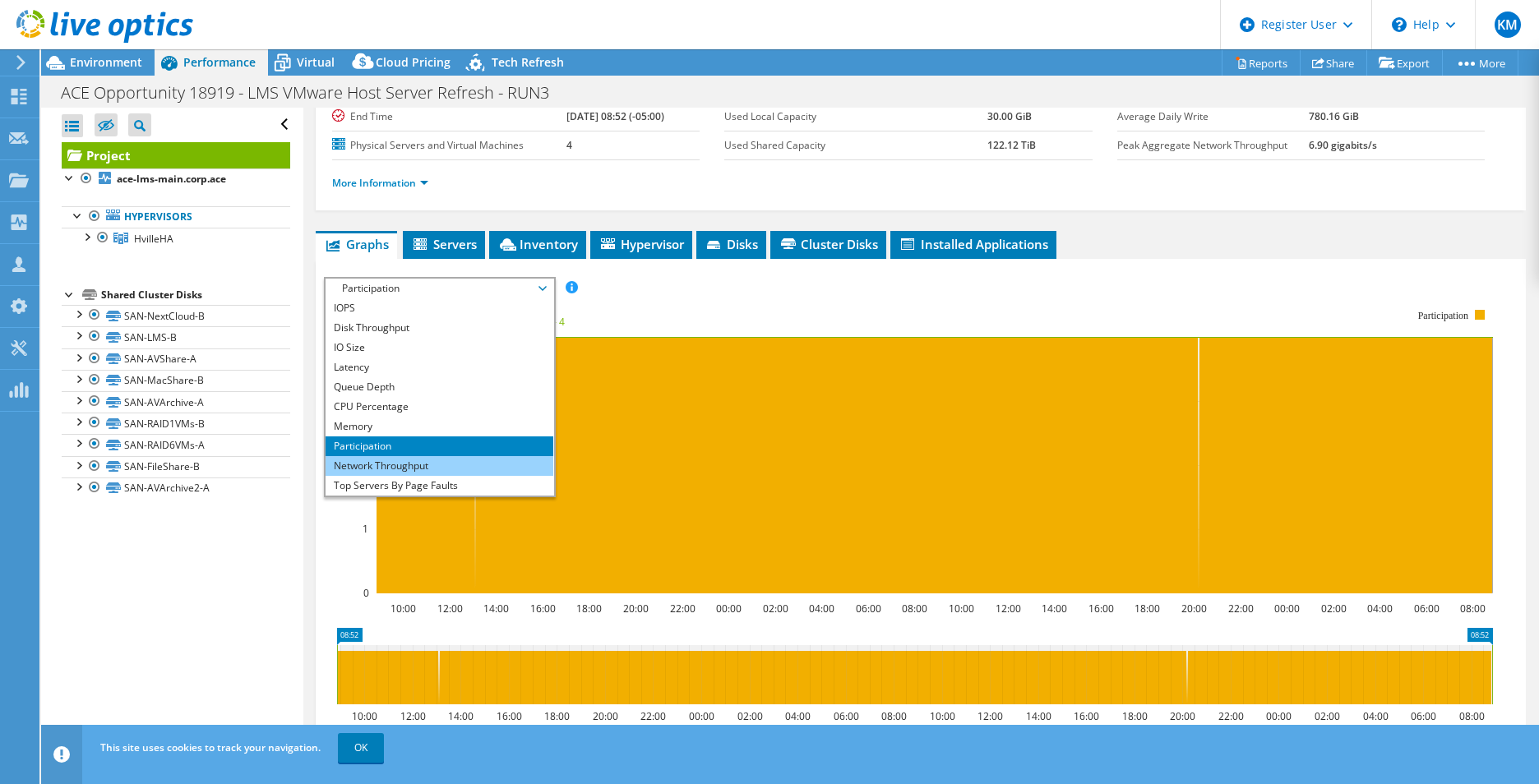
click at [381, 462] on li "Network Throughput" at bounding box center [438, 466] width 227 height 20
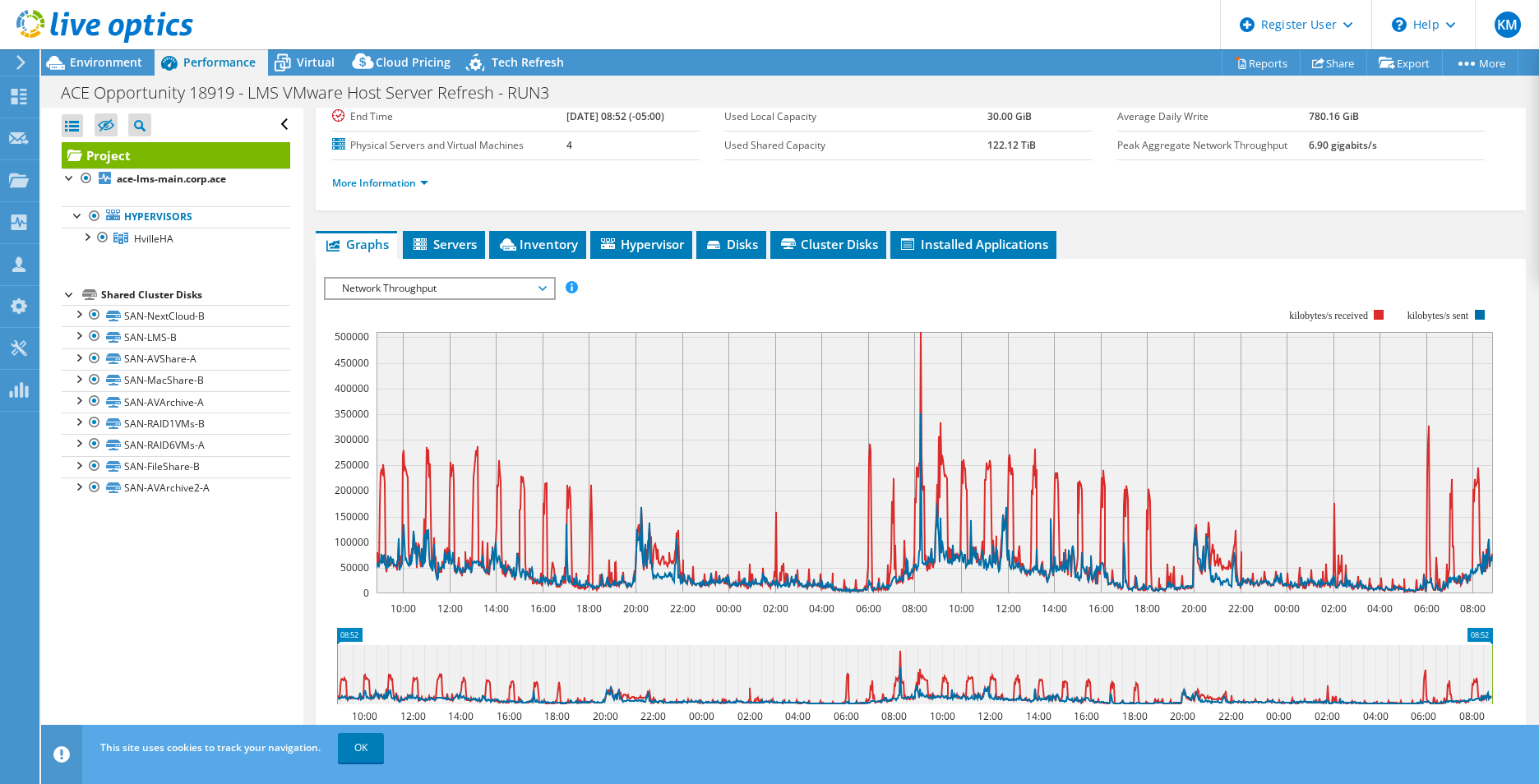
click at [412, 277] on div "Network Throughput IOPS Disk Throughput IO Size Latency Queue Depth CPU Percent…" at bounding box center [439, 288] width 232 height 23
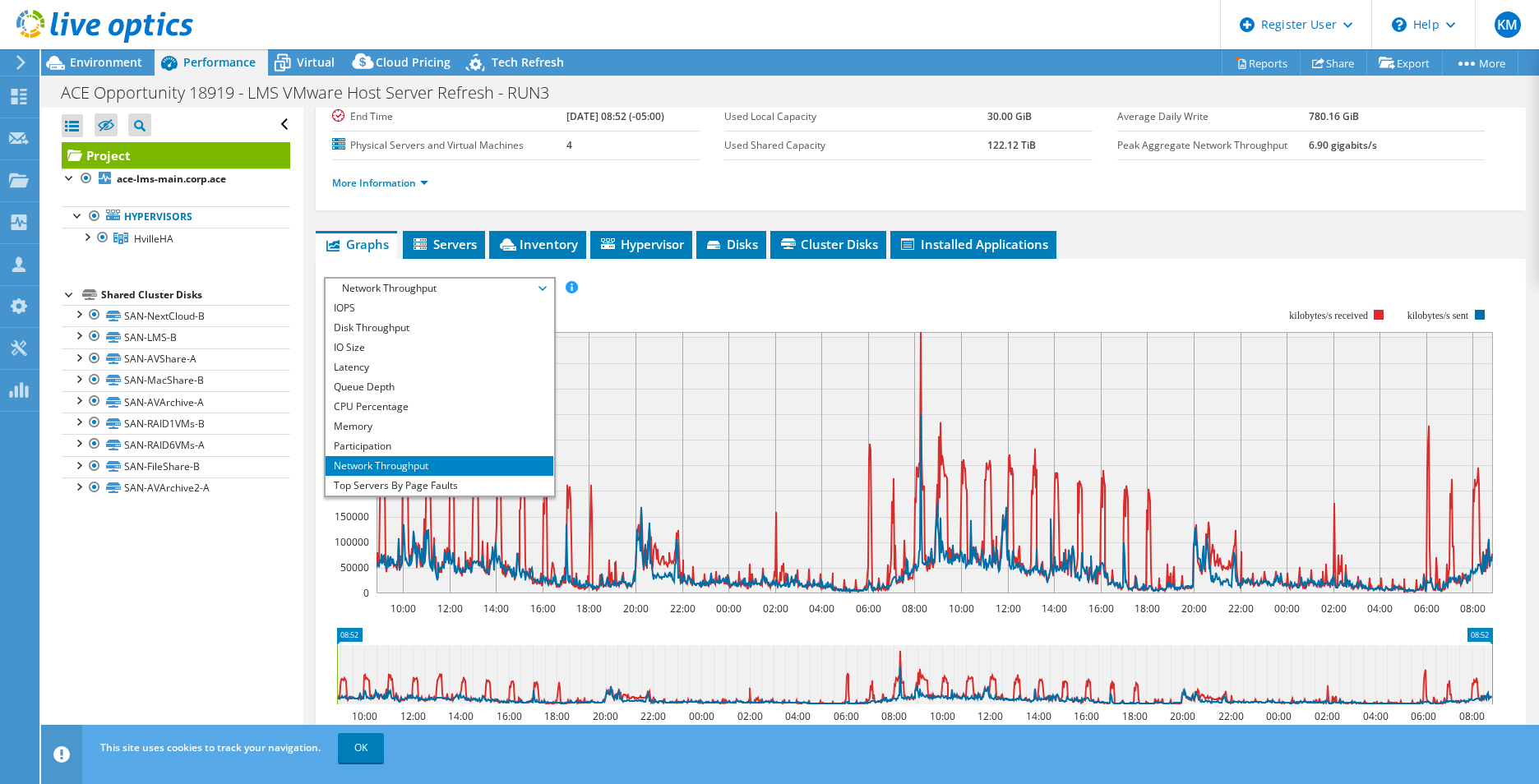
click at [387, 496] on li "Workload Concentration Line" at bounding box center [438, 505] width 227 height 20
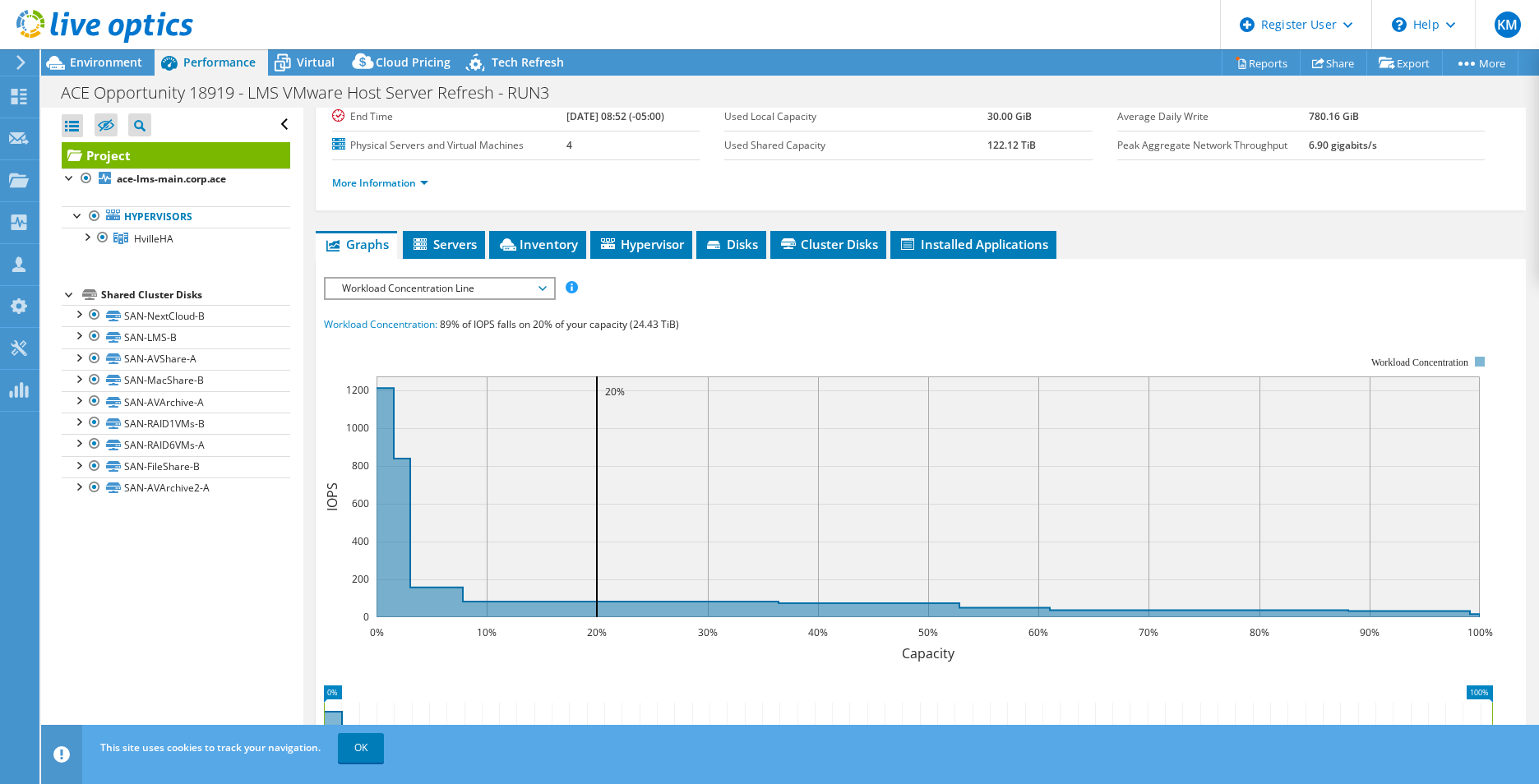
click at [426, 284] on span "Workload Concentration Line" at bounding box center [439, 288] width 211 height 20
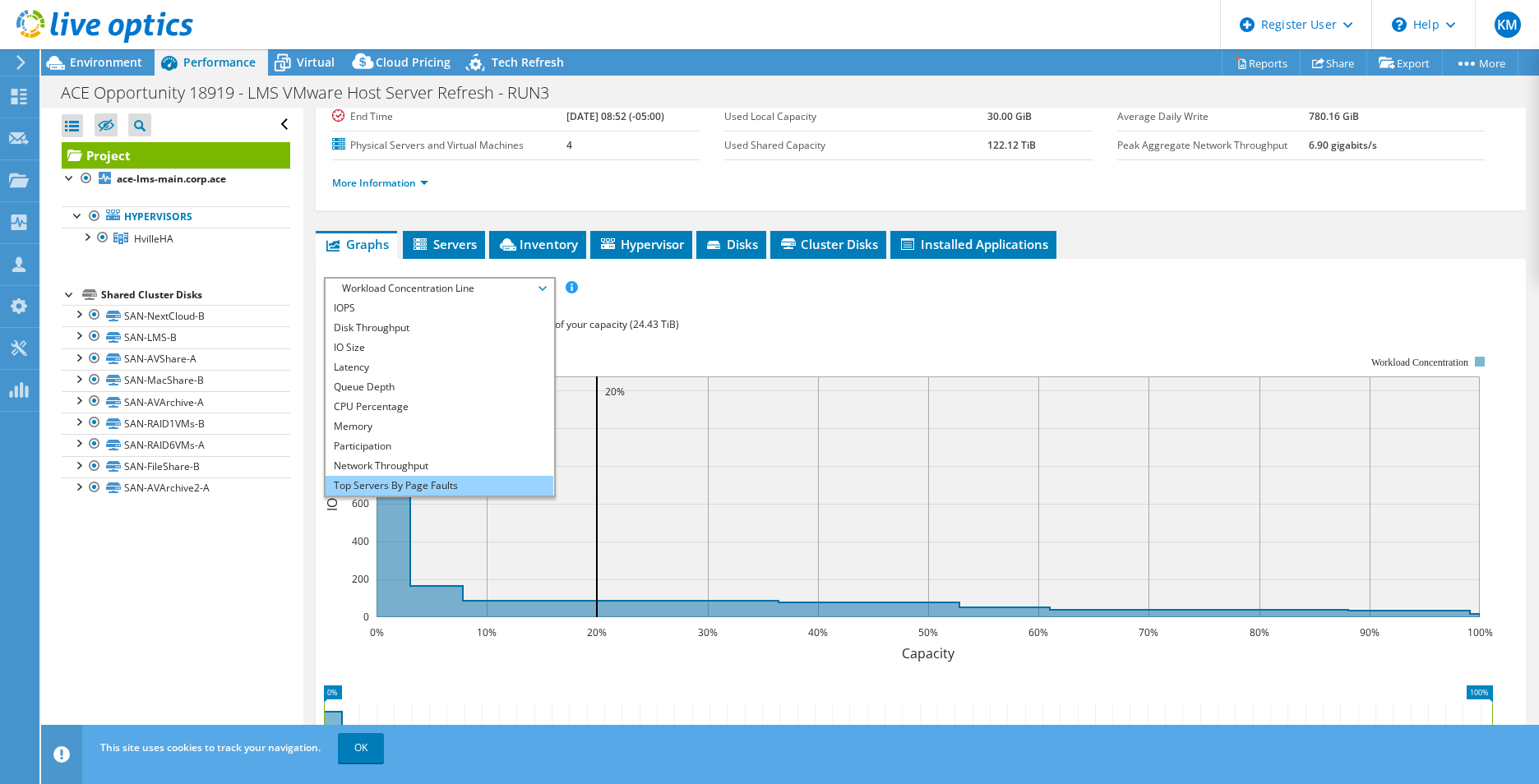
click at [405, 478] on li "Top Servers By Page Faults" at bounding box center [438, 485] width 227 height 20
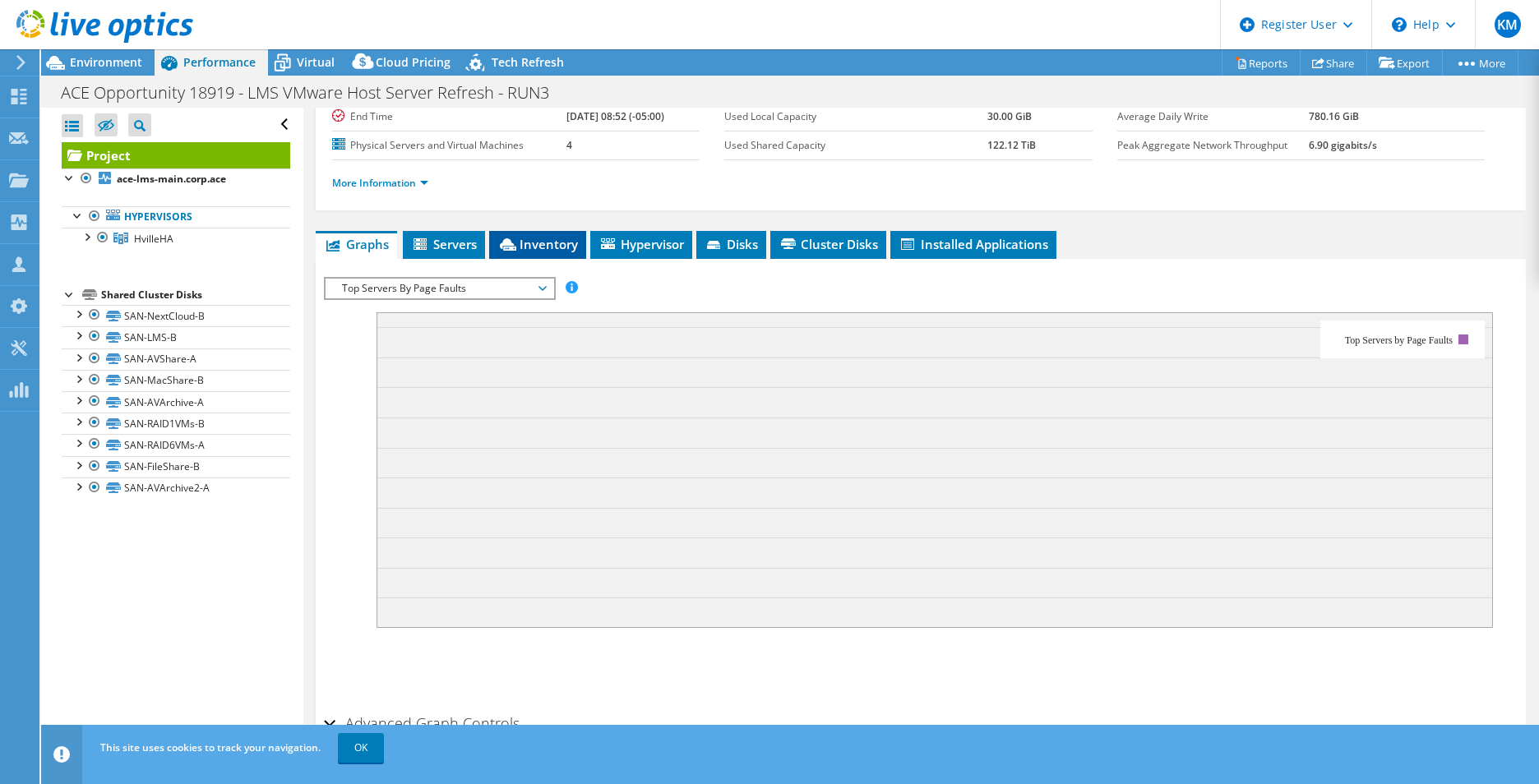
click at [544, 231] on li "Inventory" at bounding box center [537, 244] width 97 height 28
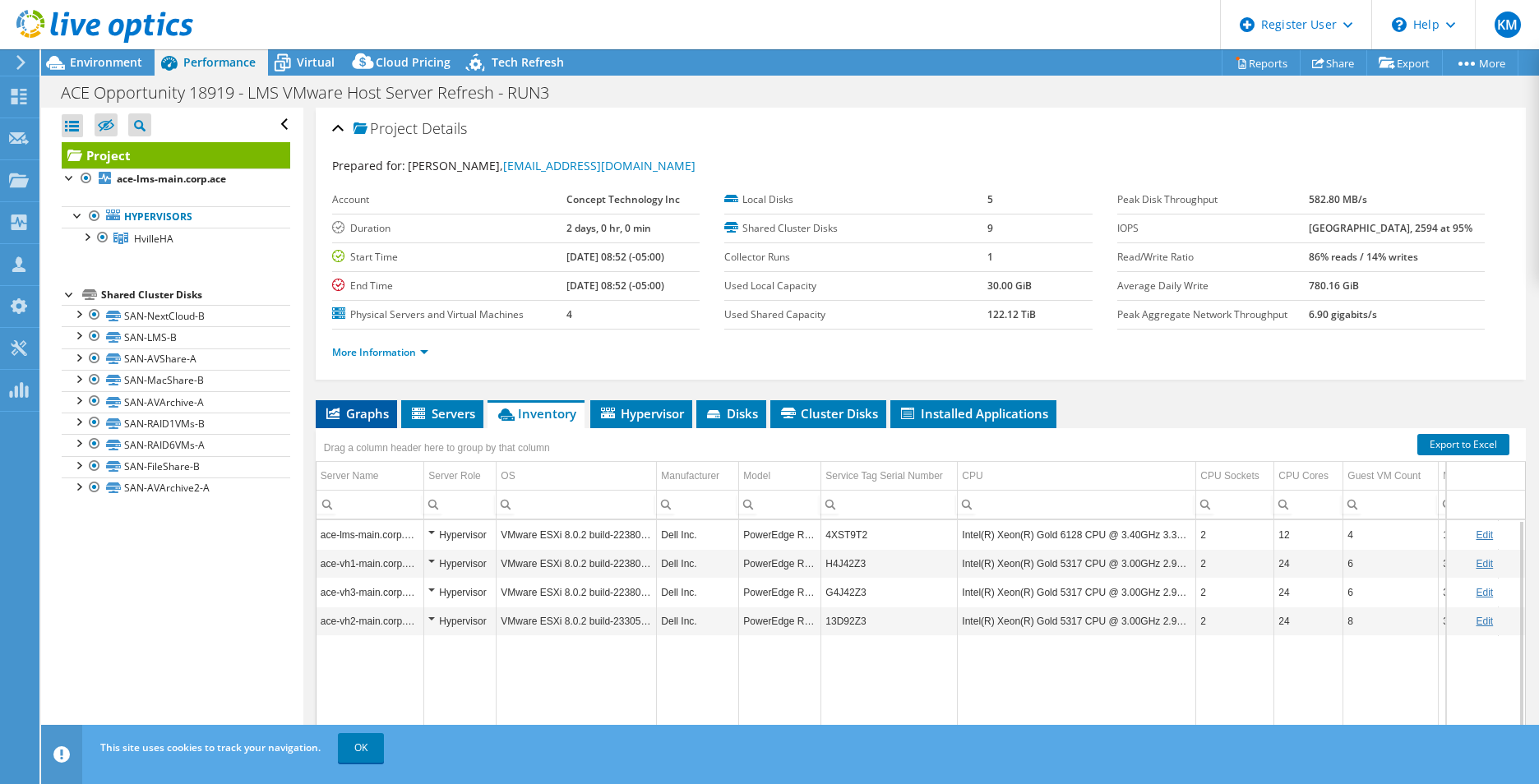
click at [363, 410] on span "Graphs" at bounding box center [356, 413] width 65 height 16
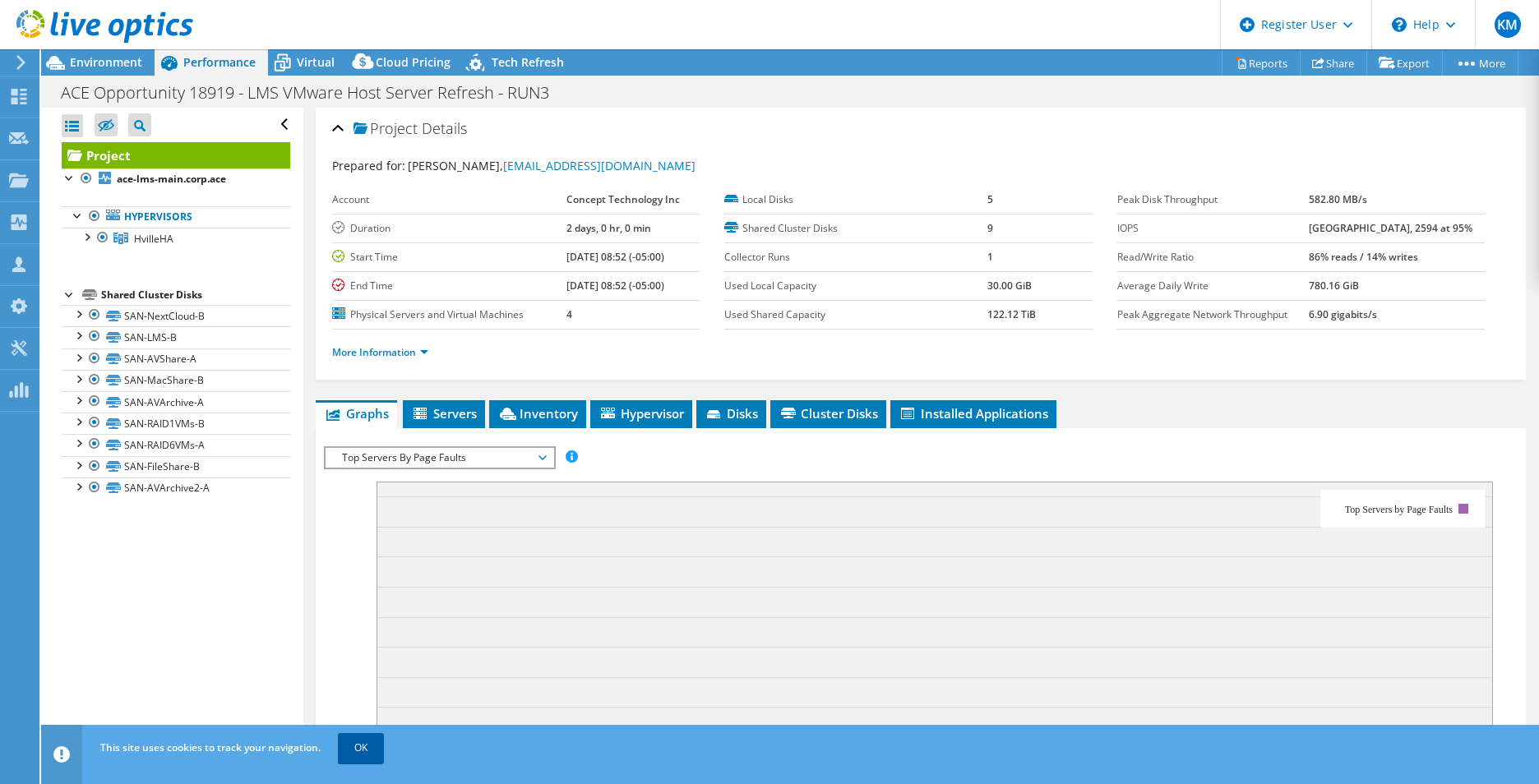
click at [354, 737] on link "OK" at bounding box center [361, 748] width 46 height 29
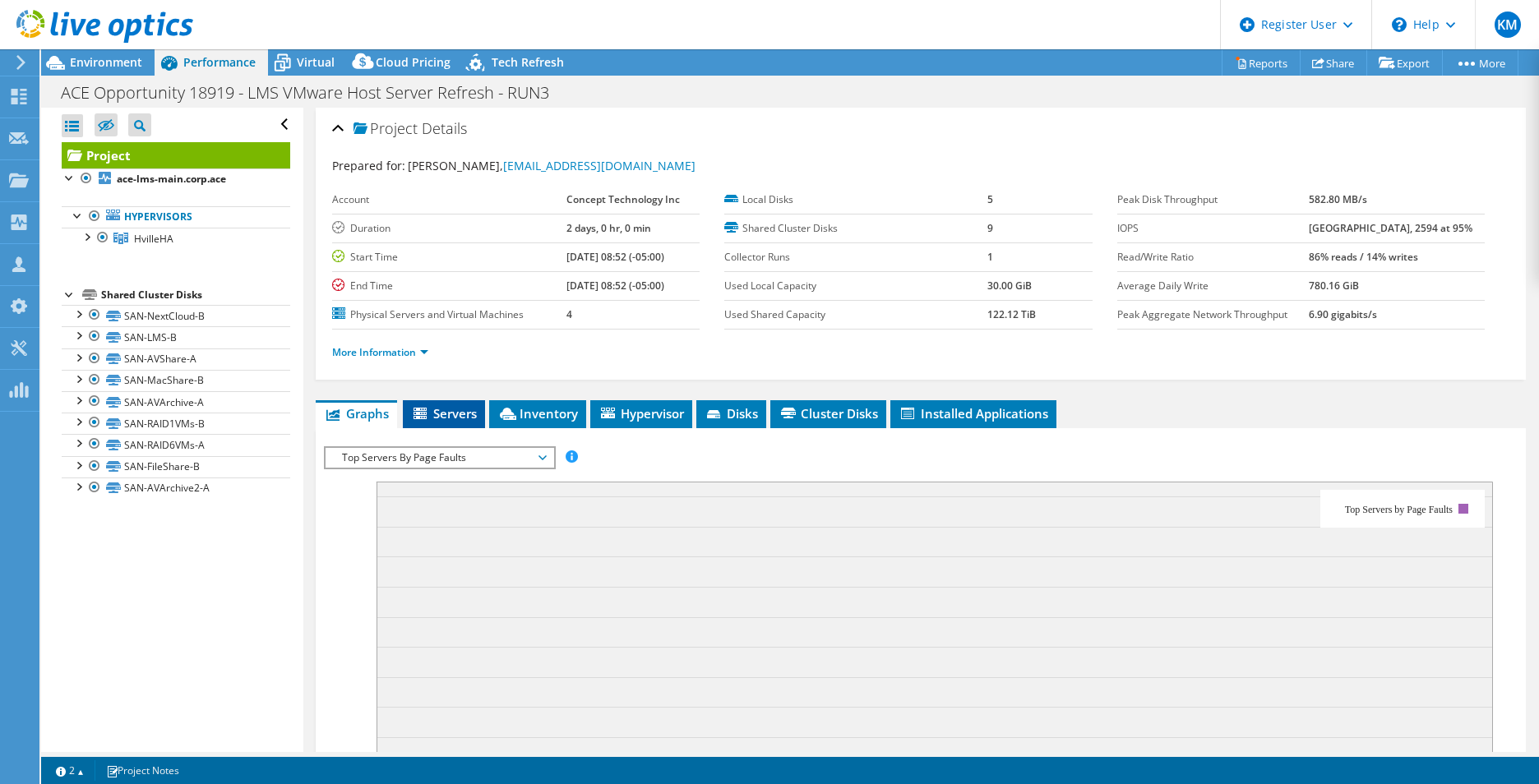
click at [438, 417] on span "Servers" at bounding box center [444, 413] width 66 height 16
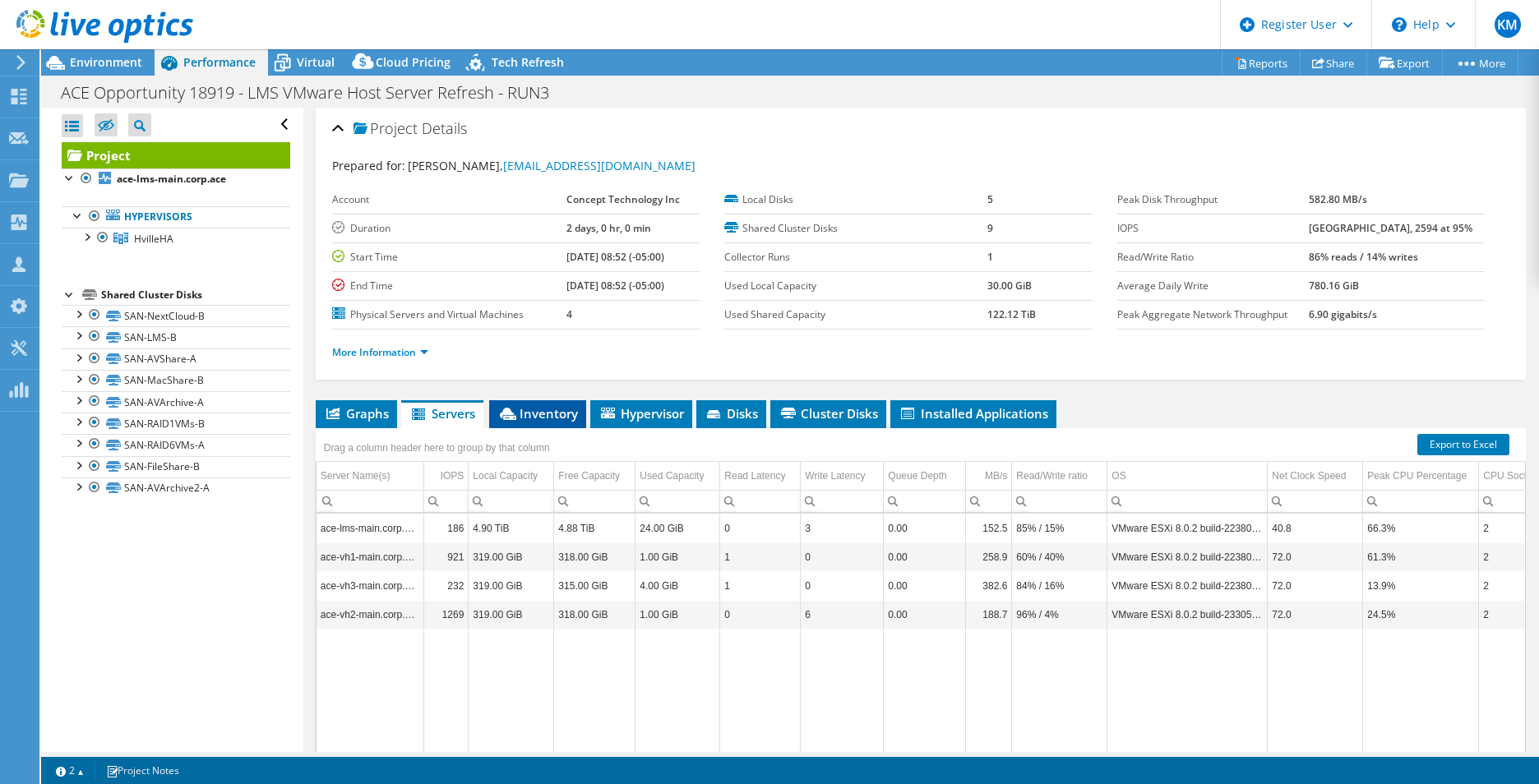
click at [542, 415] on span "Inventory" at bounding box center [538, 413] width 81 height 16
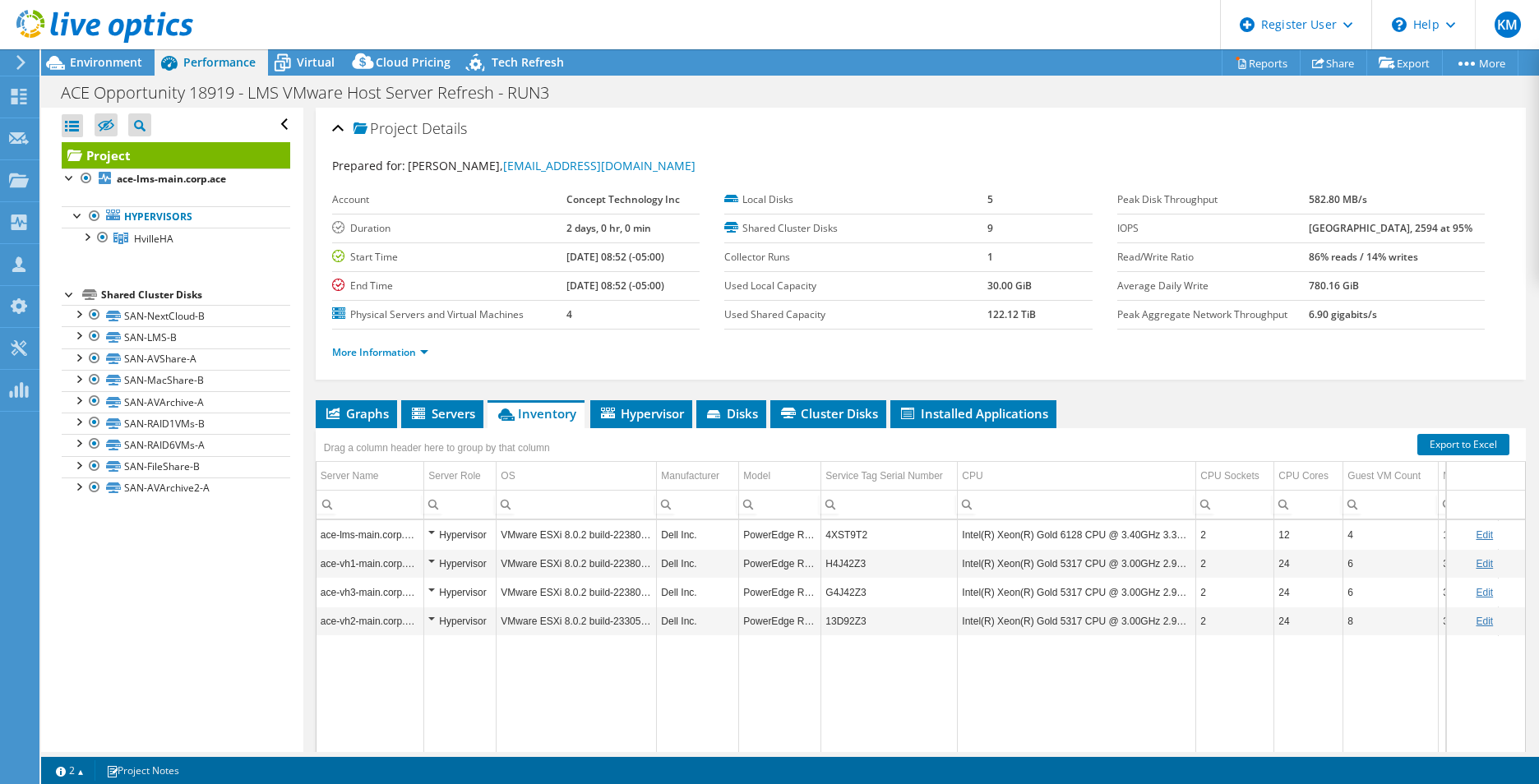
click at [637, 428] on div "Drag a column header here to group by that column" at bounding box center [920, 438] width 1210 height 21
click at [666, 411] on span "Hypervisor" at bounding box center [641, 413] width 86 height 16
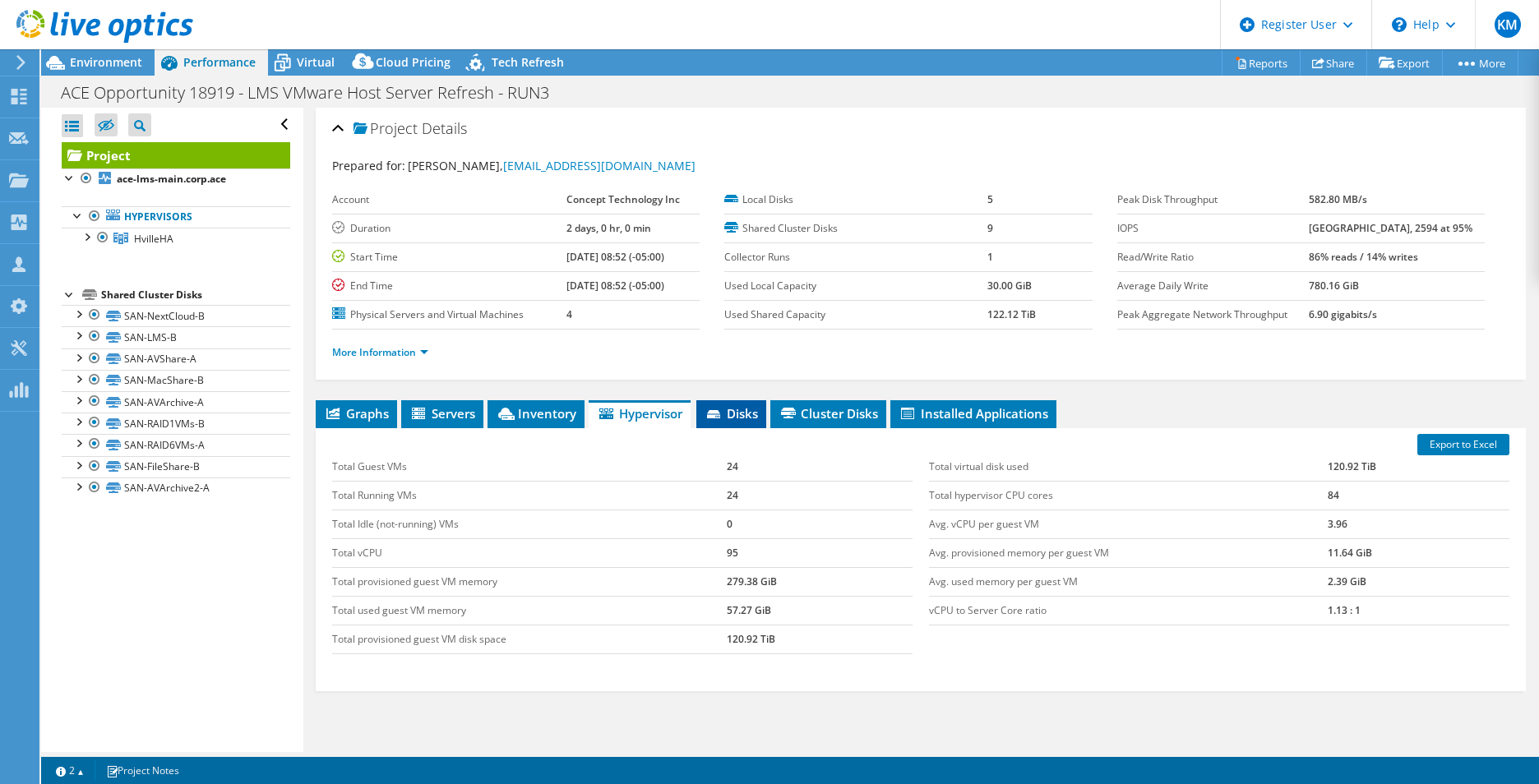
click at [745, 411] on span "Disks" at bounding box center [731, 413] width 53 height 16
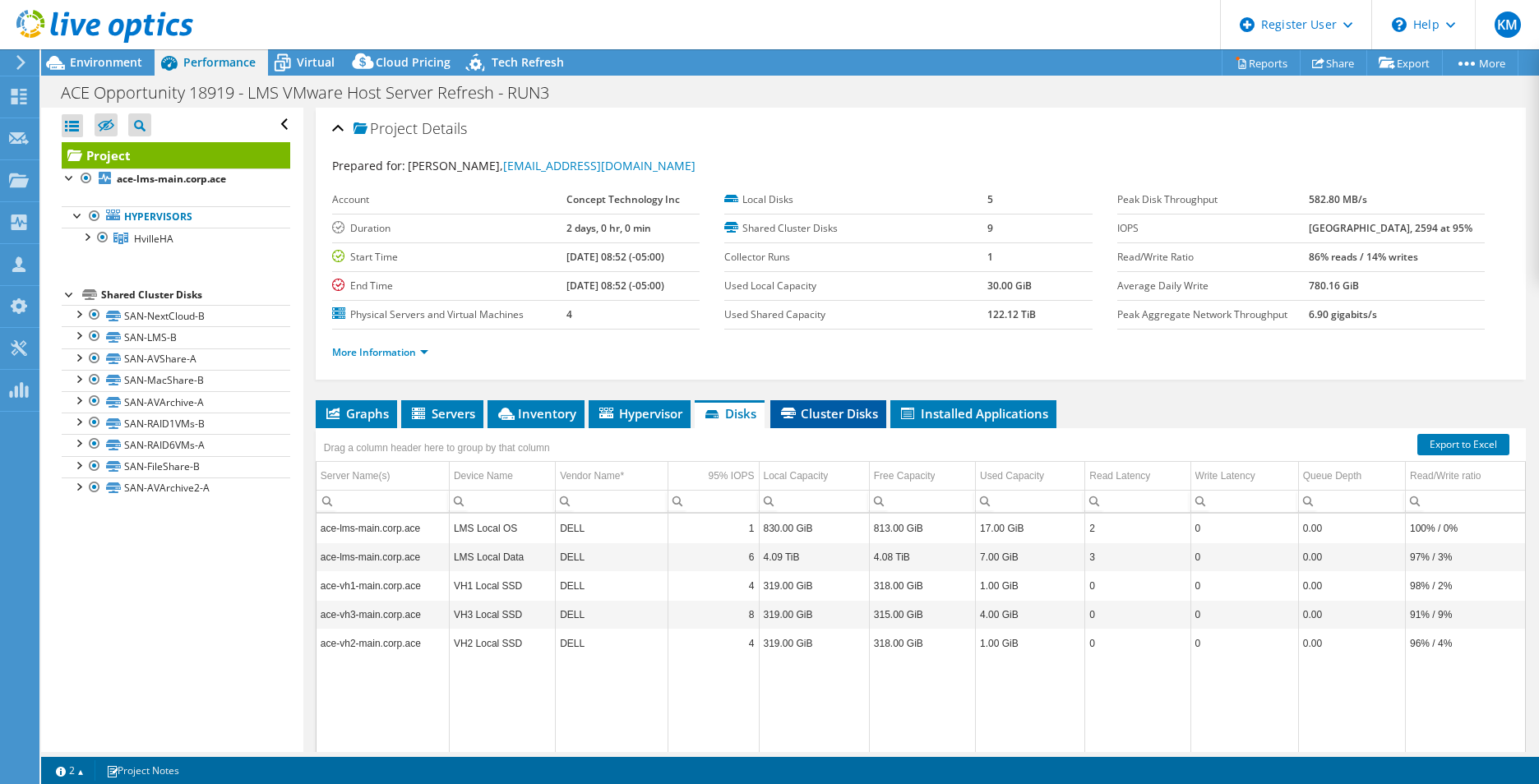
click at [800, 413] on span "Cluster Disks" at bounding box center [828, 413] width 100 height 16
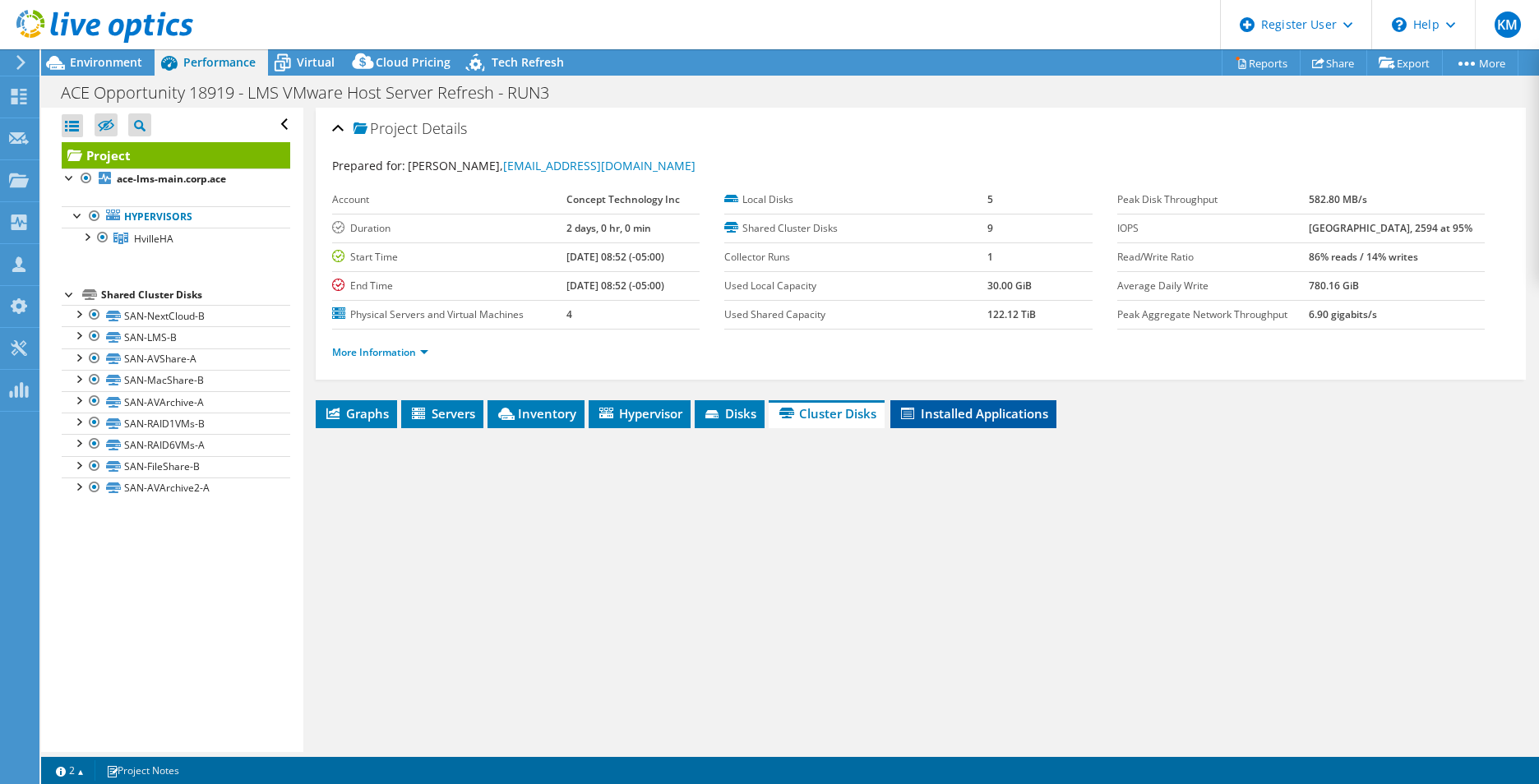
click at [927, 417] on span "Installed Applications" at bounding box center [973, 413] width 149 height 16
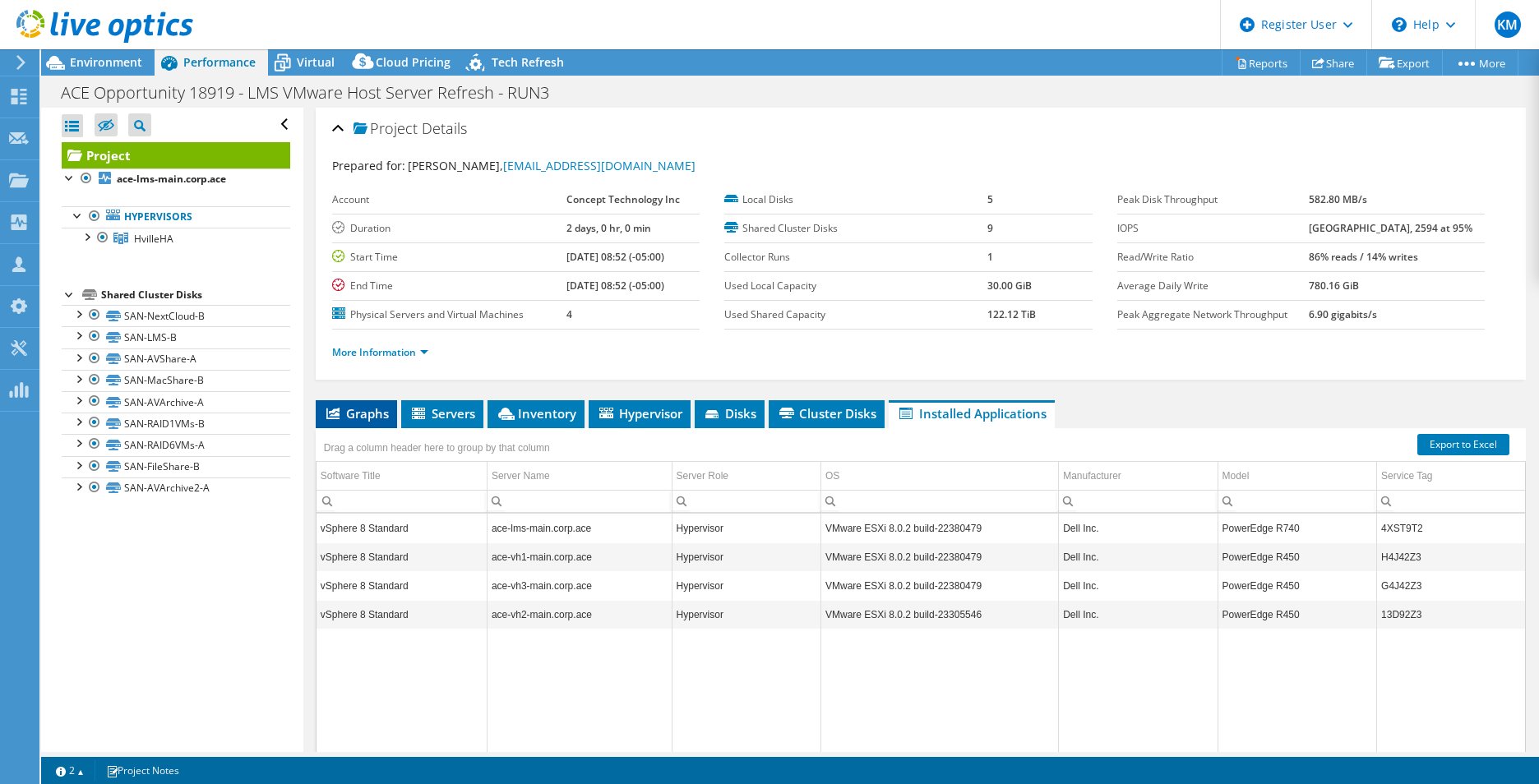
click at [377, 406] on span "Graphs" at bounding box center [356, 413] width 65 height 16
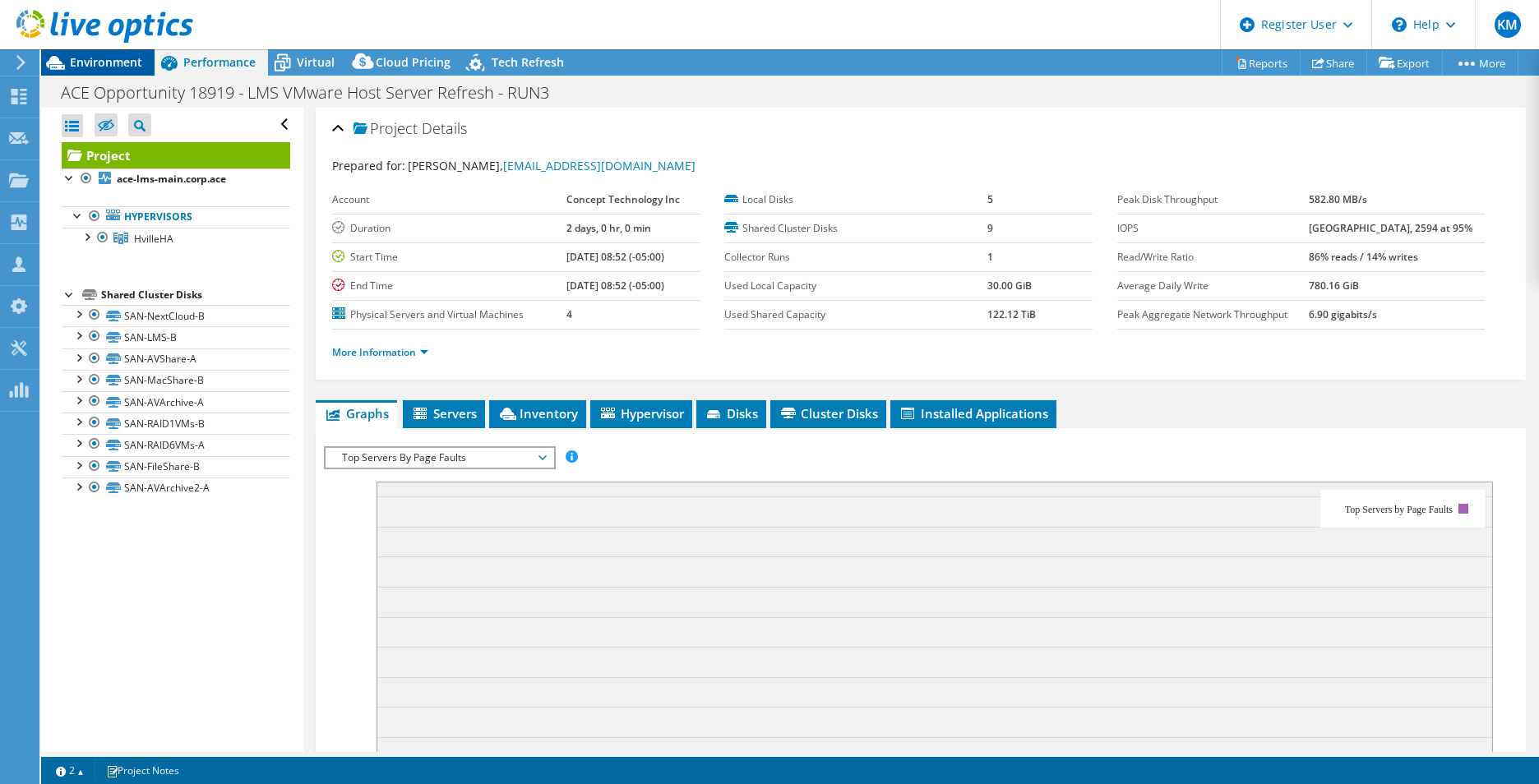
click at [73, 61] on span "Environment" at bounding box center [106, 62] width 72 height 15
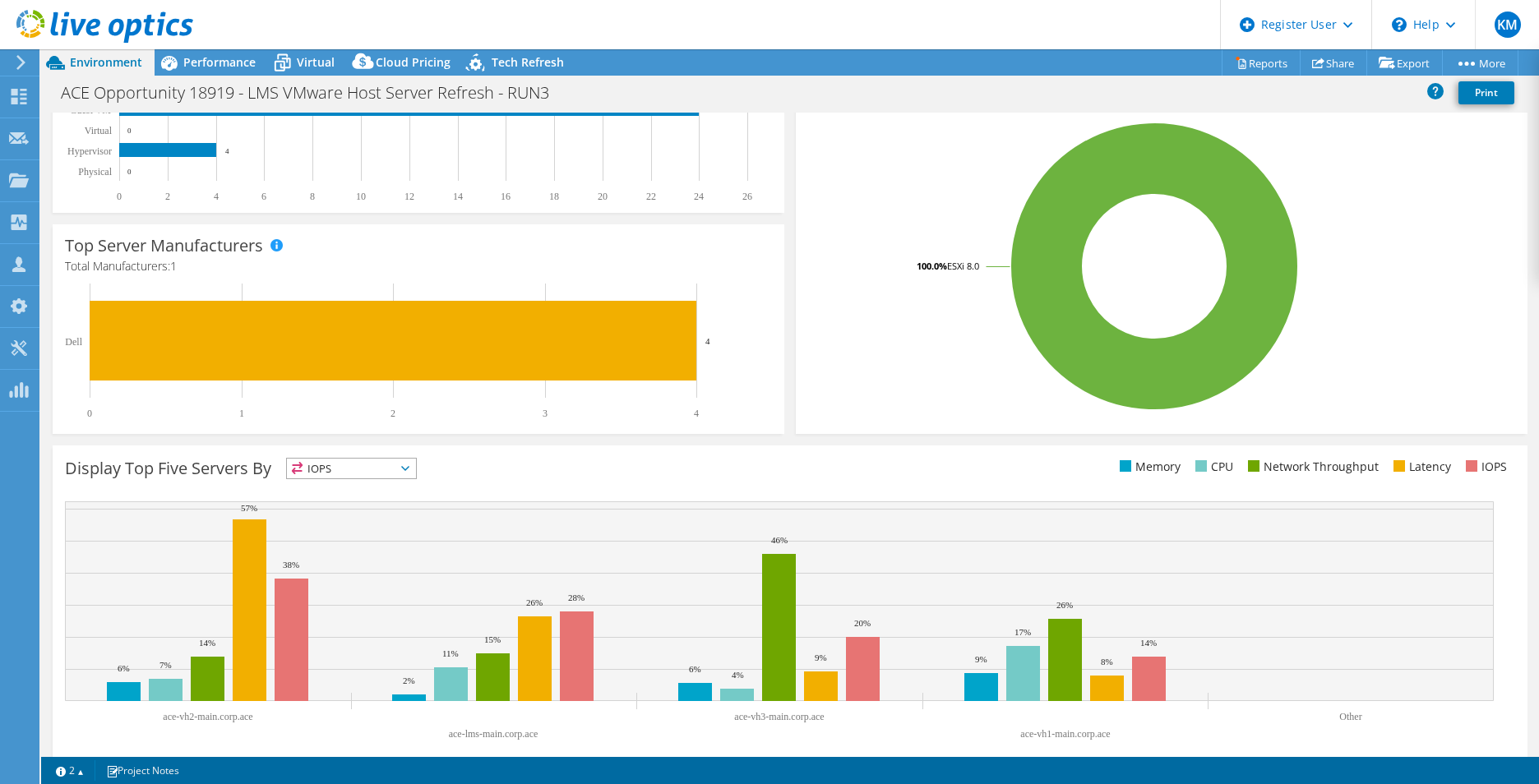
scroll to position [313, 0]
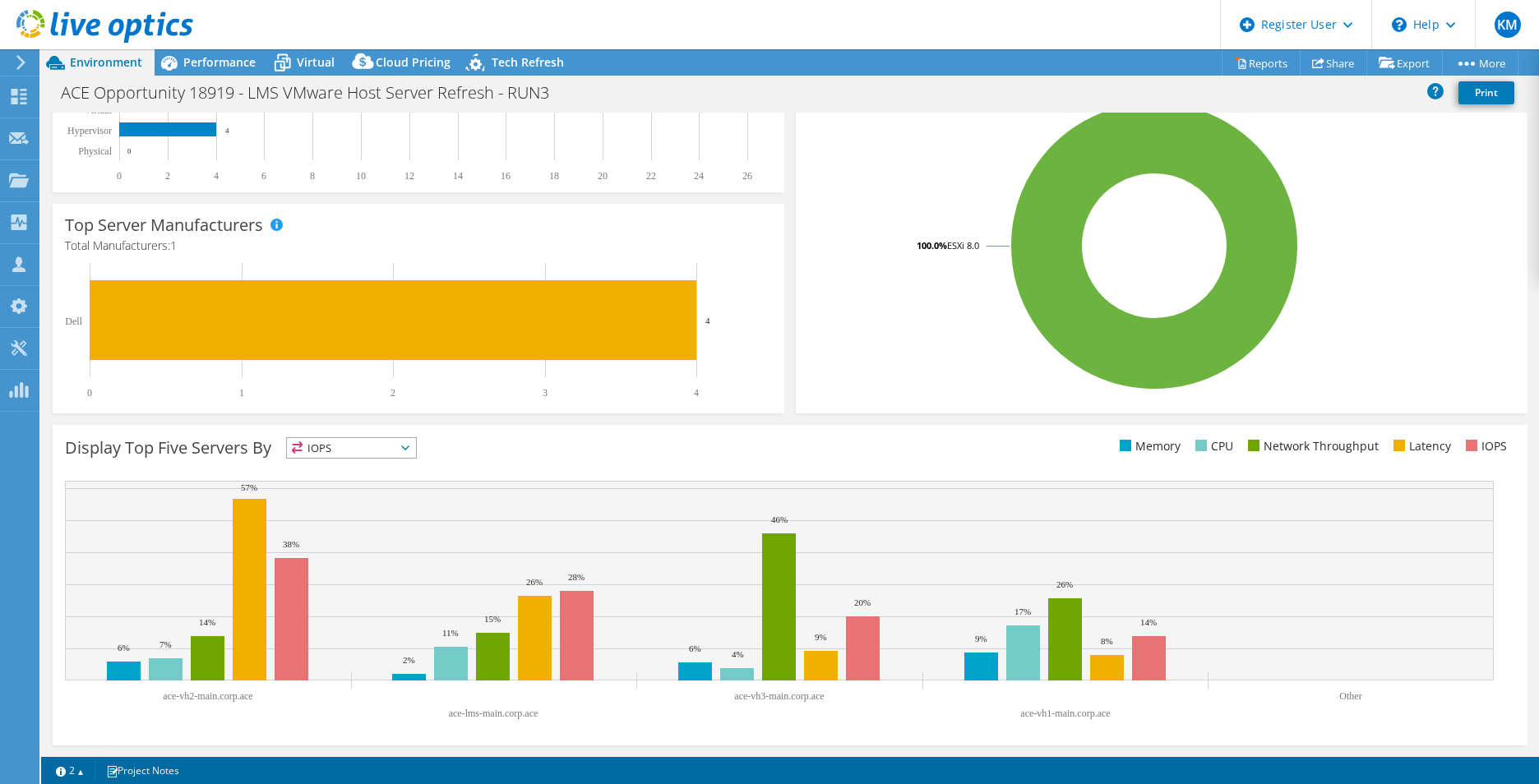
click at [478, 455] on div "Display Top Five Servers By IOPS IOPS" at bounding box center [427, 451] width 725 height 27
